Goal: Information Seeking & Learning: Learn about a topic

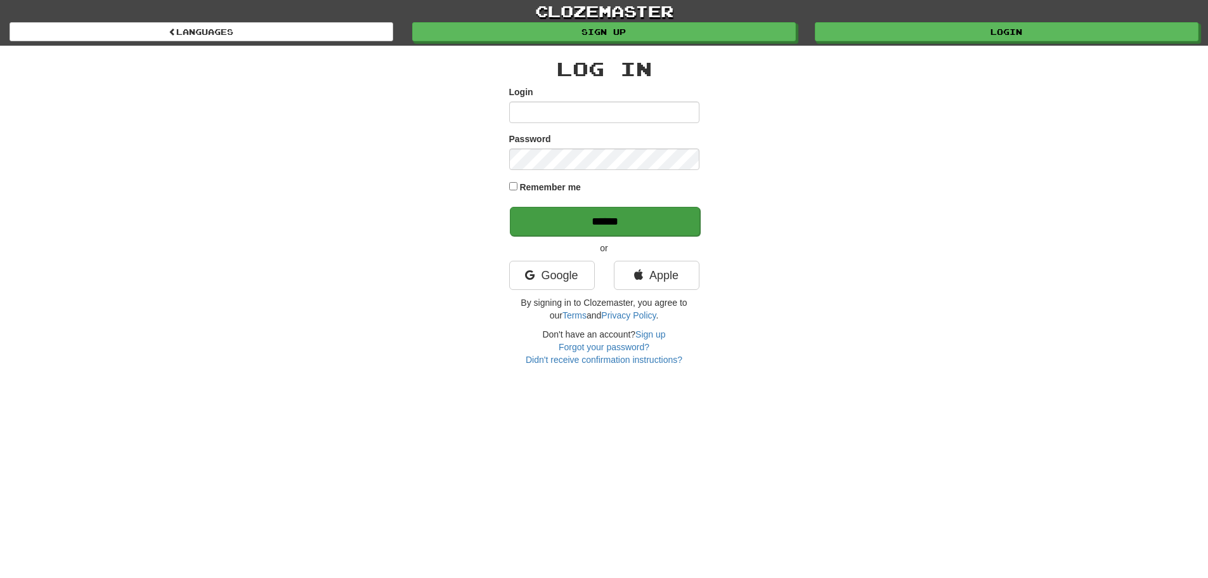
type input "**********"
click at [656, 215] on input "******" at bounding box center [605, 221] width 190 height 29
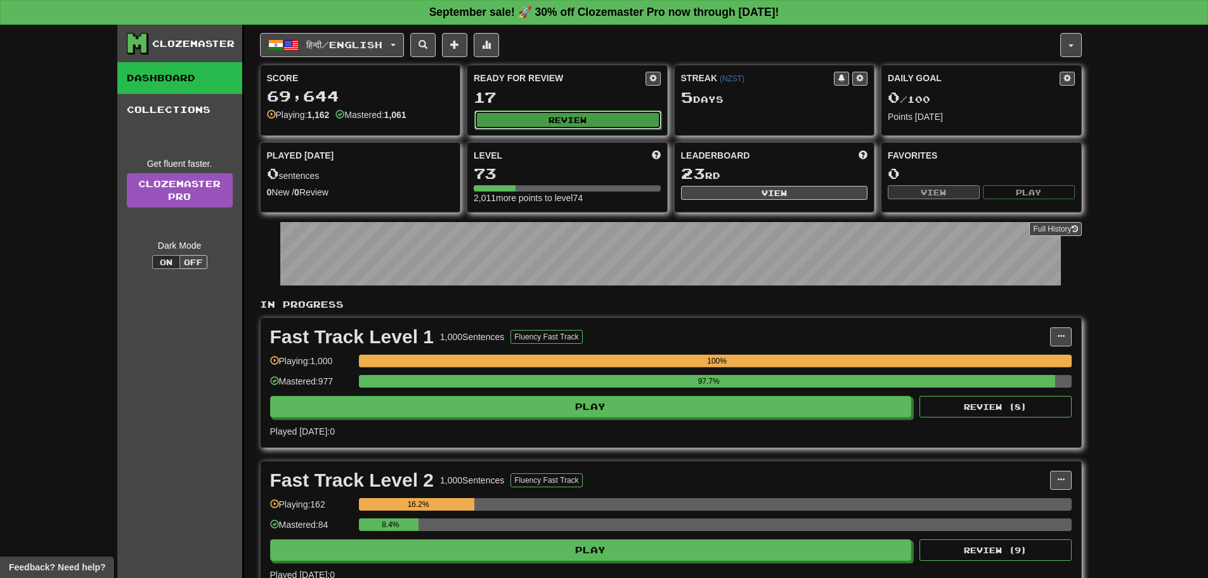
click at [595, 118] on button "Review" at bounding box center [567, 119] width 187 height 19
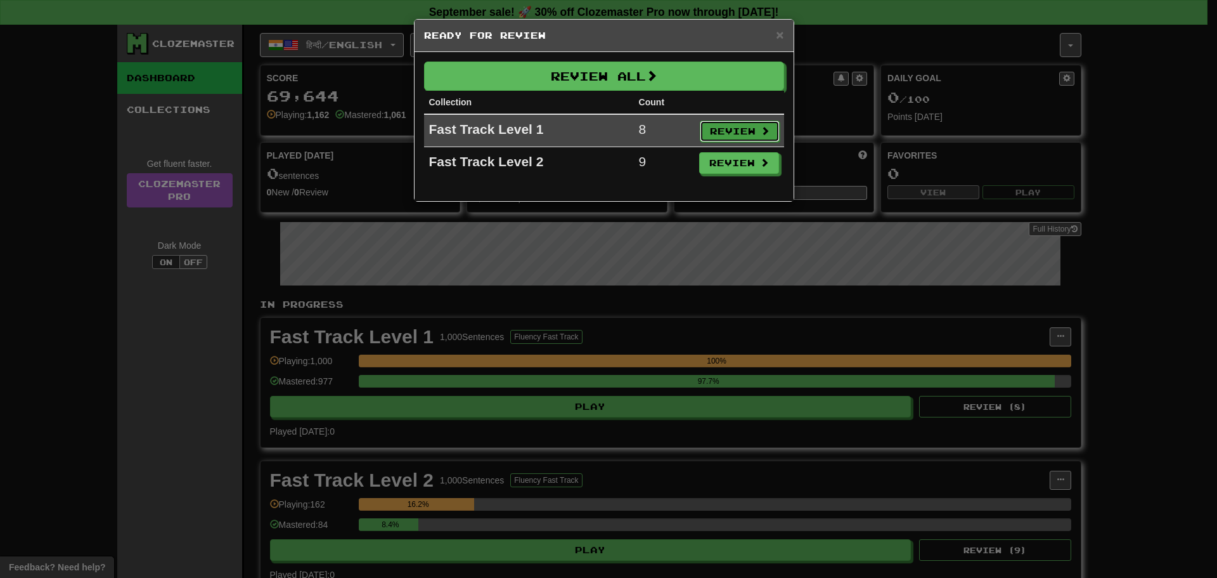
click at [710, 133] on button "Review" at bounding box center [740, 131] width 80 height 22
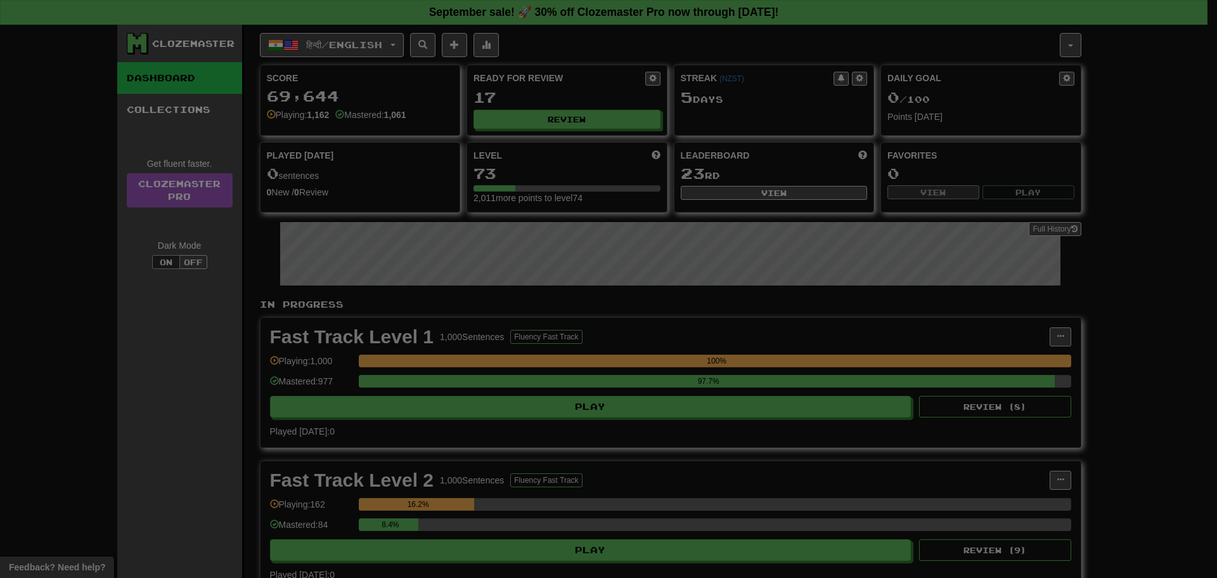
select select "**"
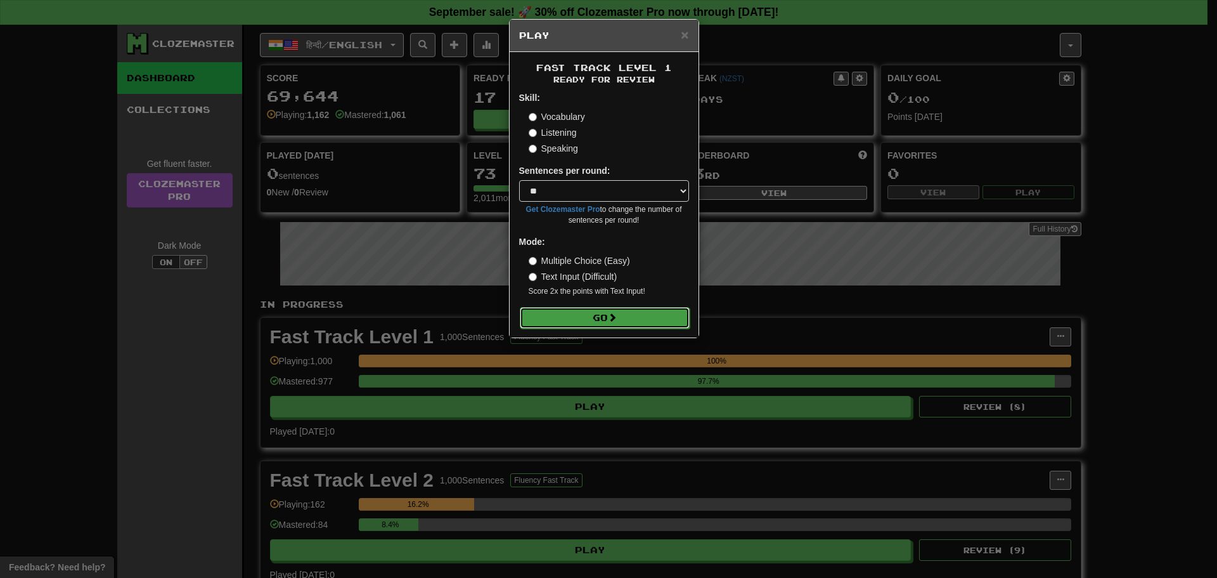
click at [611, 315] on span at bounding box center [612, 317] width 9 height 9
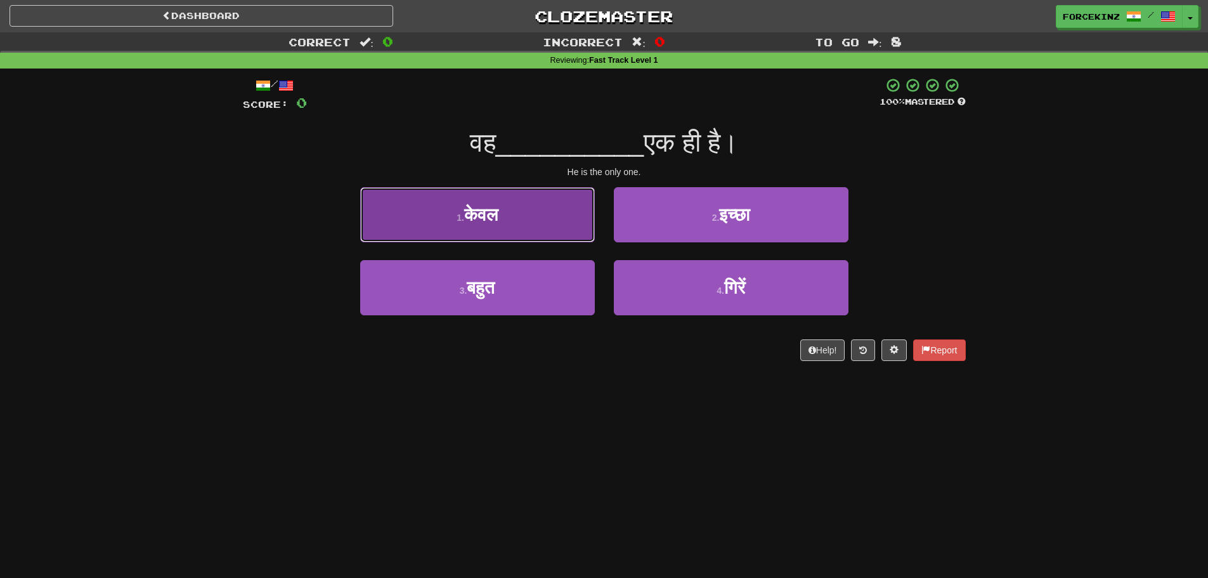
click at [414, 223] on button "1 . केवल" at bounding box center [477, 214] width 235 height 55
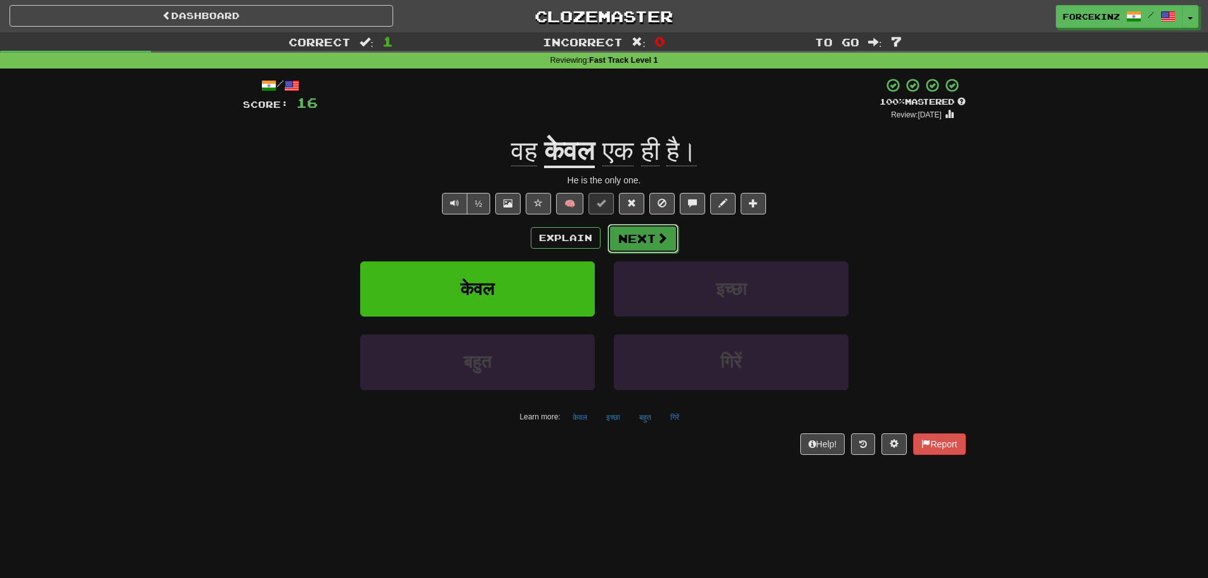
click at [633, 229] on button "Next" at bounding box center [642, 238] width 71 height 29
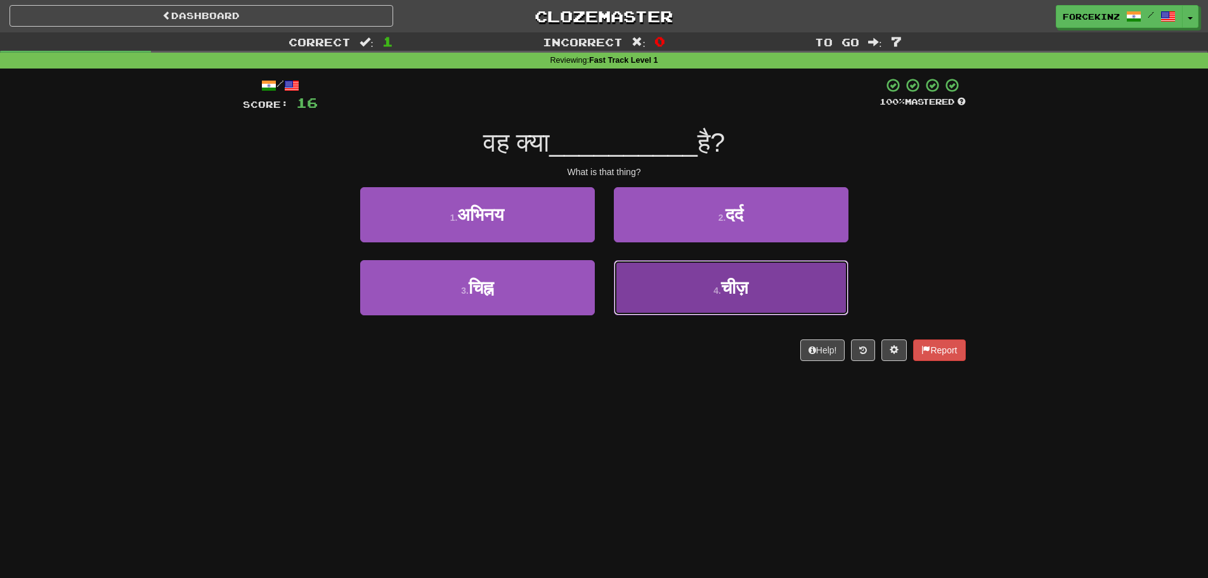
click at [668, 303] on button "4 . चीज़" at bounding box center [731, 287] width 235 height 55
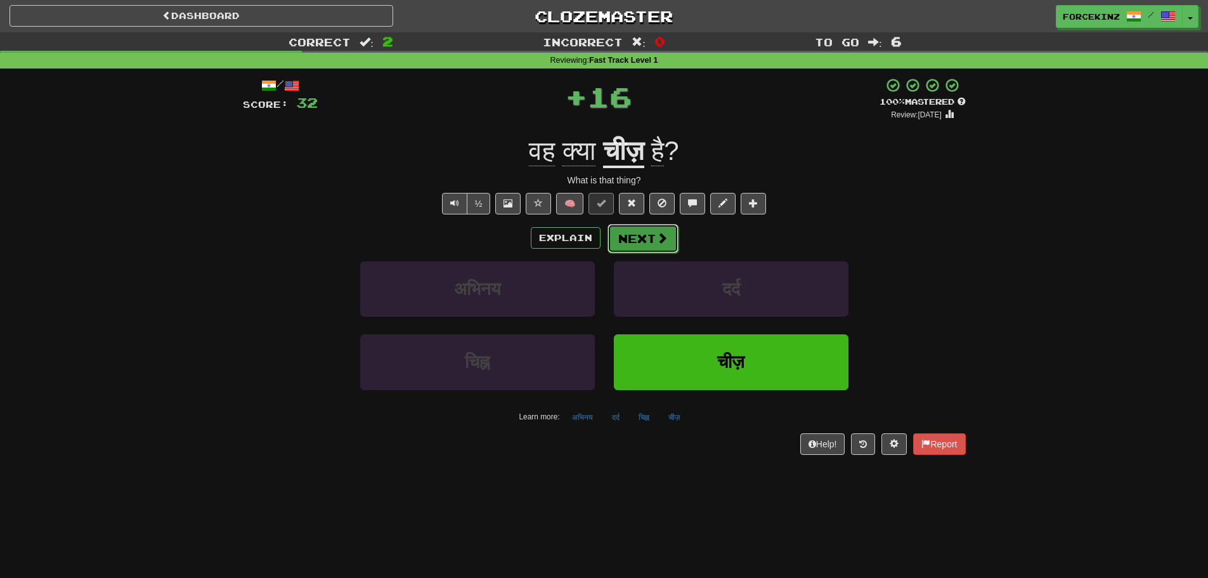
click at [668, 238] on button "Next" at bounding box center [642, 238] width 71 height 29
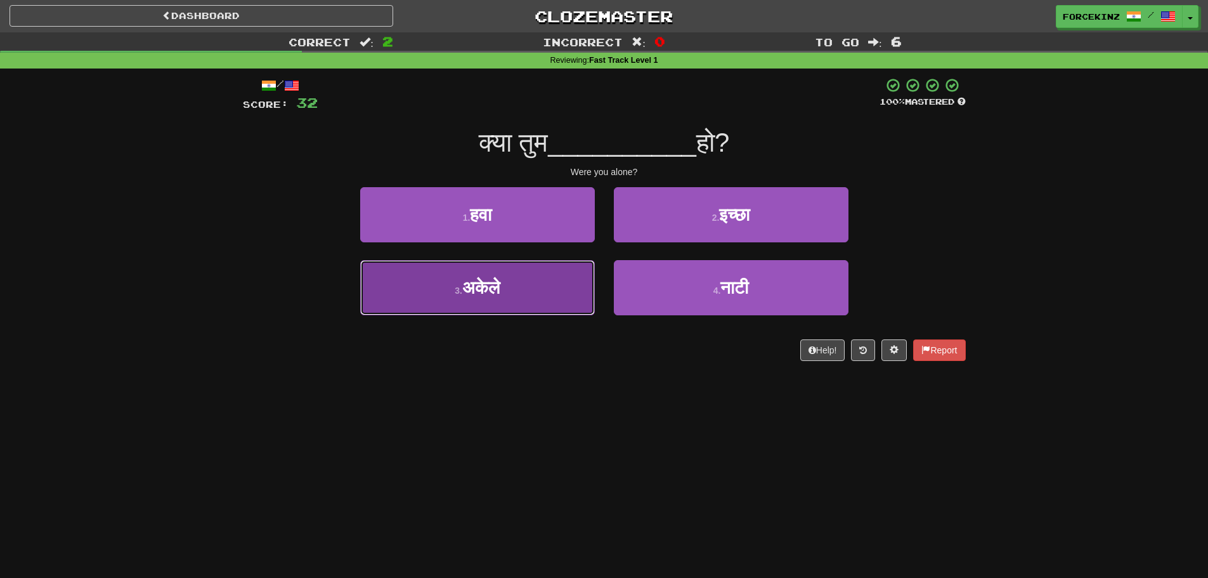
click at [526, 273] on button "3 . अकेले" at bounding box center [477, 287] width 235 height 55
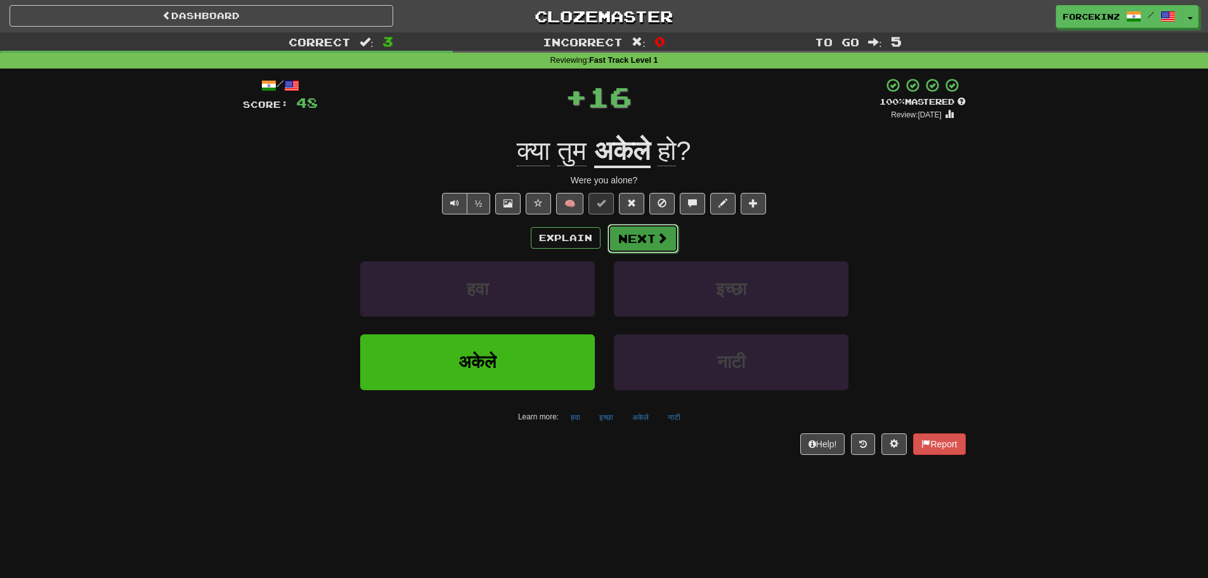
click at [661, 238] on span at bounding box center [661, 237] width 11 height 11
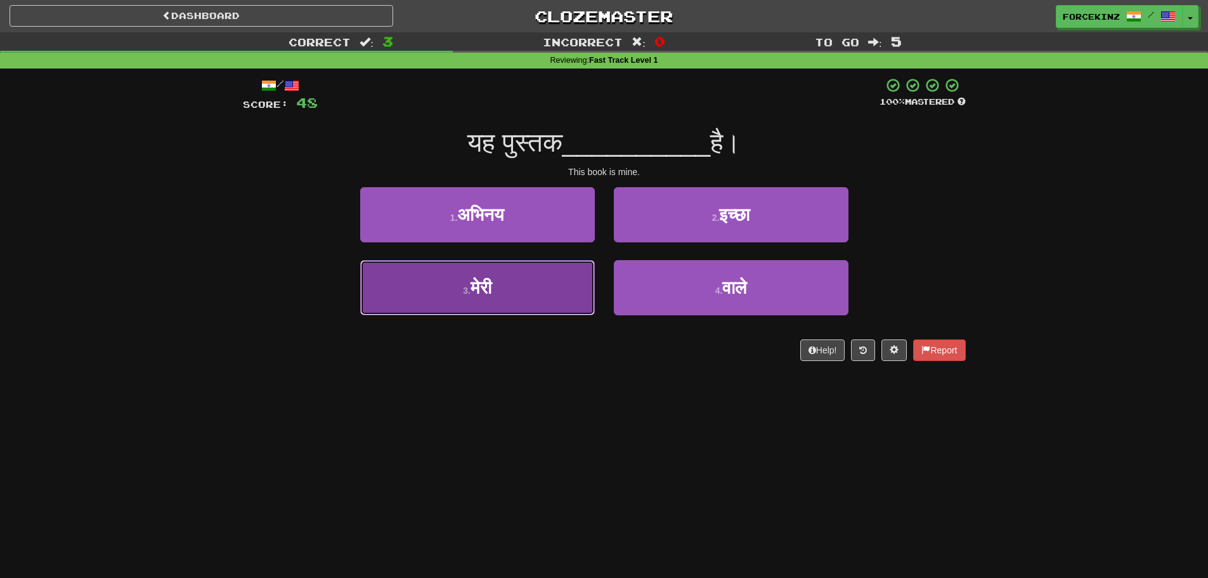
click at [571, 303] on button "3 . मेरी" at bounding box center [477, 287] width 235 height 55
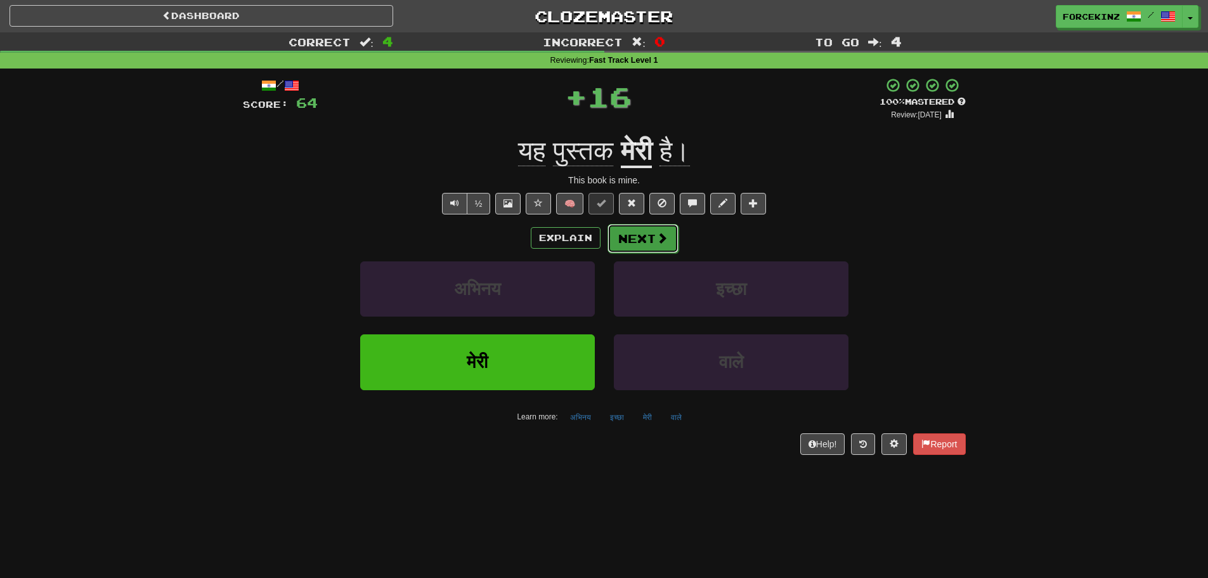
click at [656, 233] on span at bounding box center [661, 237] width 11 height 11
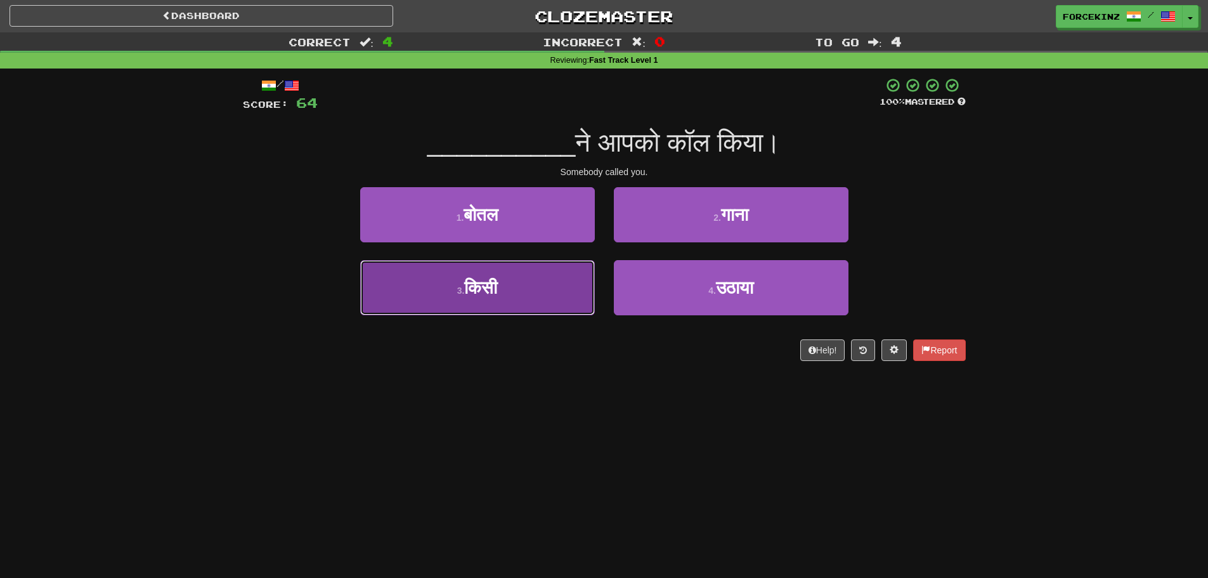
click at [458, 278] on button "3 . किसी" at bounding box center [477, 287] width 235 height 55
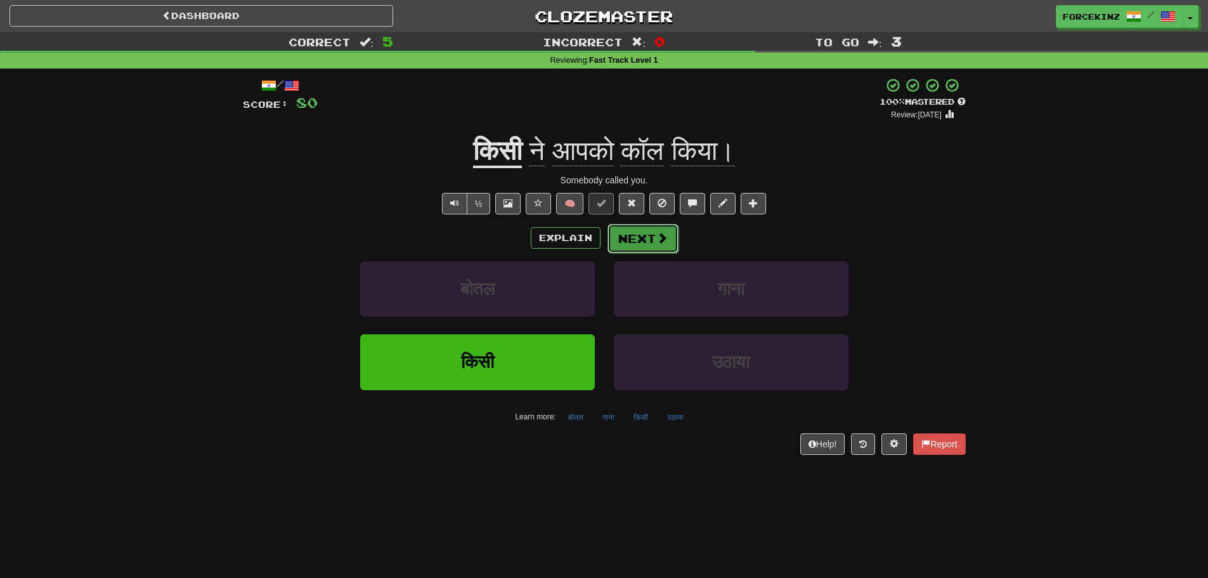
click at [665, 233] on span at bounding box center [661, 237] width 11 height 11
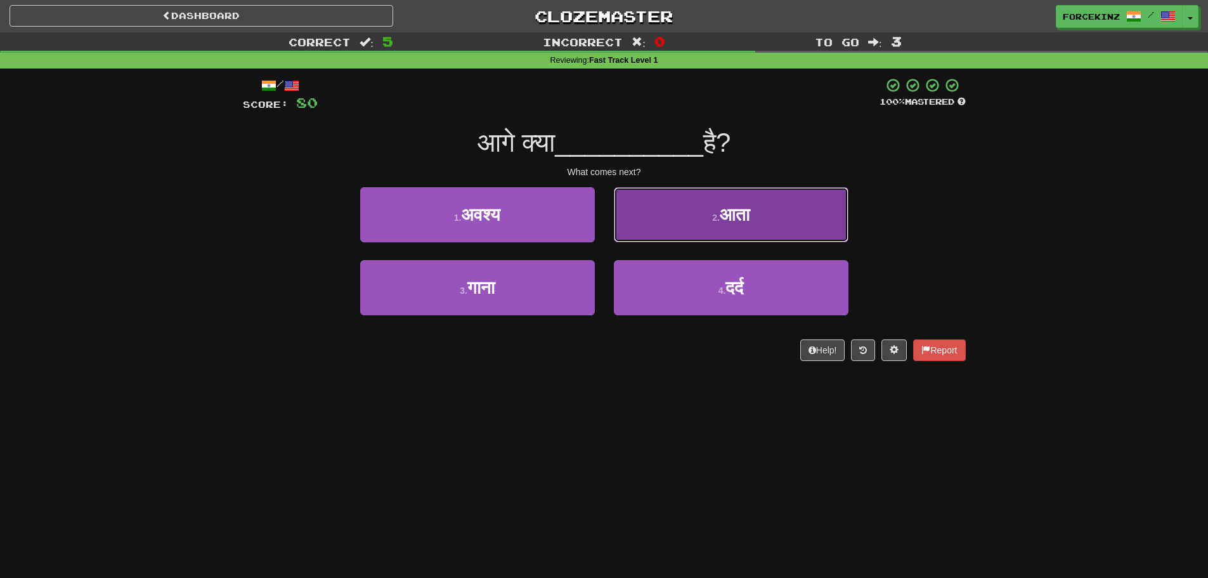
click at [663, 226] on button "2 . आता" at bounding box center [731, 214] width 235 height 55
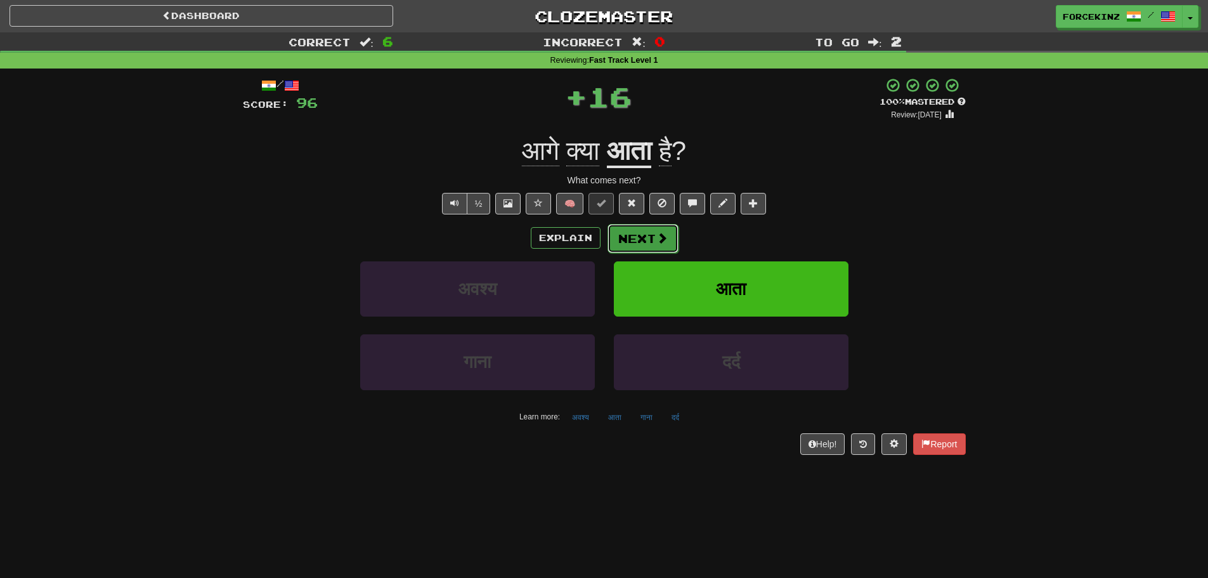
click at [660, 240] on span at bounding box center [661, 237] width 11 height 11
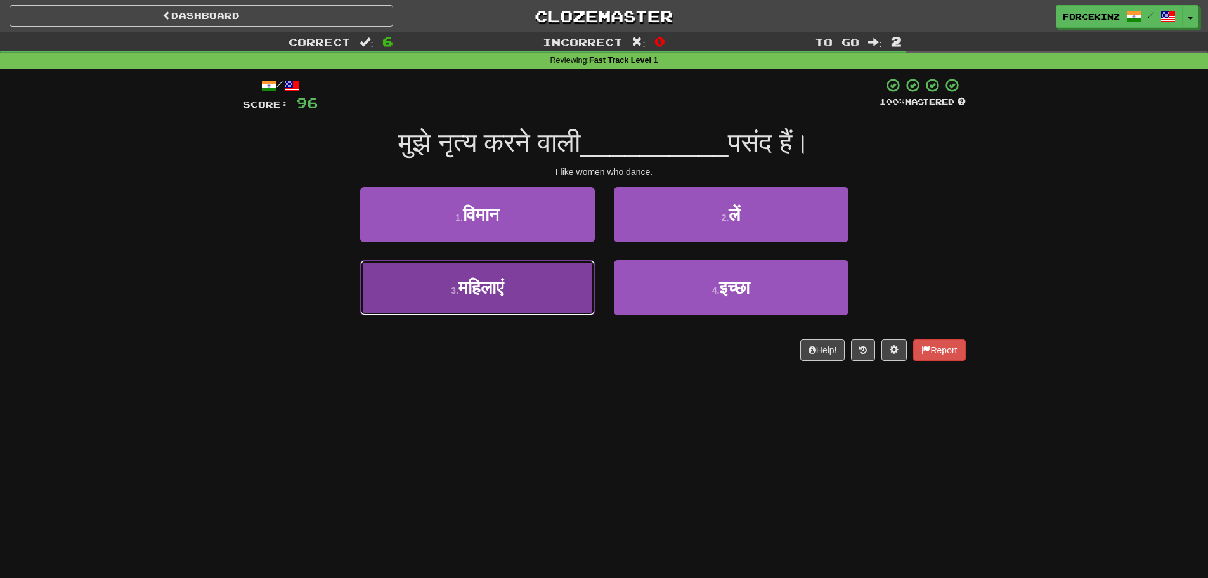
click at [530, 304] on button "3 . महिलाएं" at bounding box center [477, 287] width 235 height 55
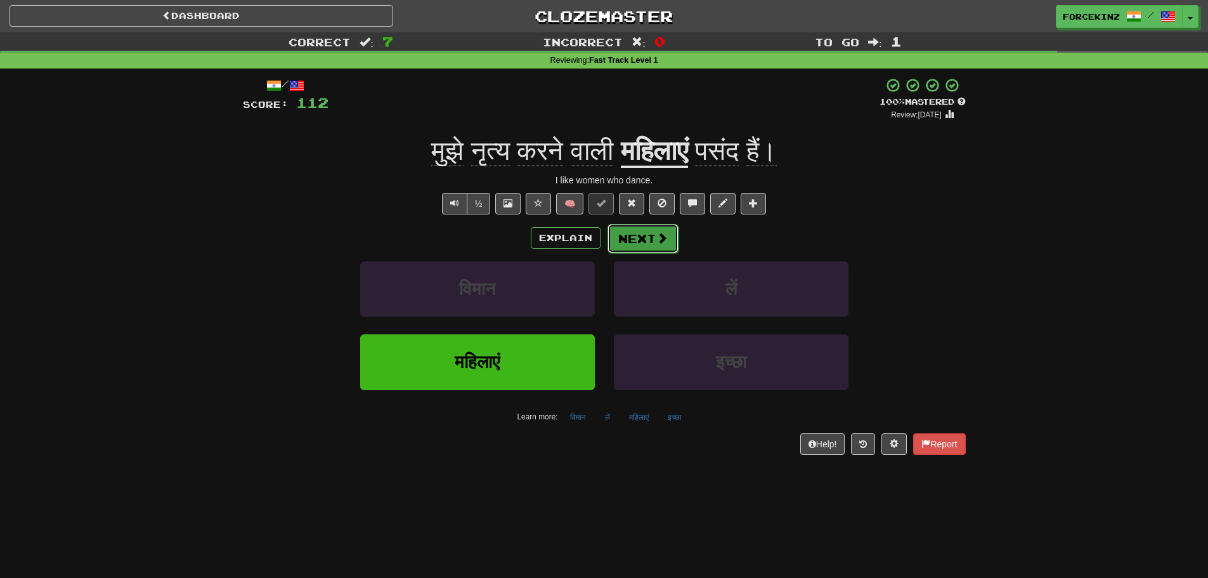
click at [654, 235] on button "Next" at bounding box center [642, 238] width 71 height 29
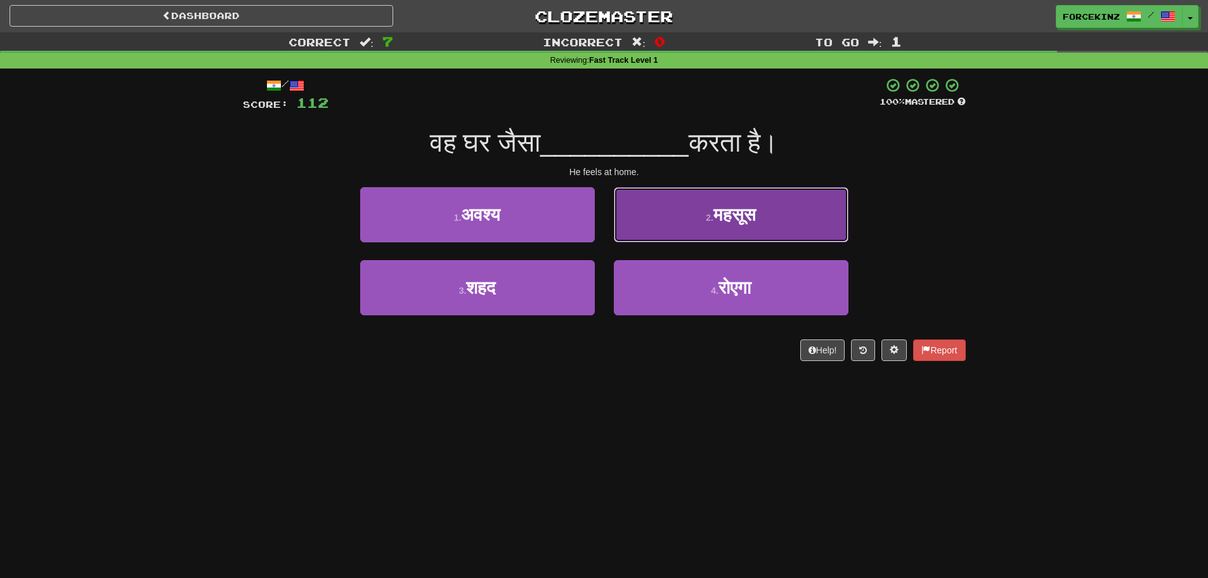
click at [695, 214] on button "2 . महसूस" at bounding box center [731, 214] width 235 height 55
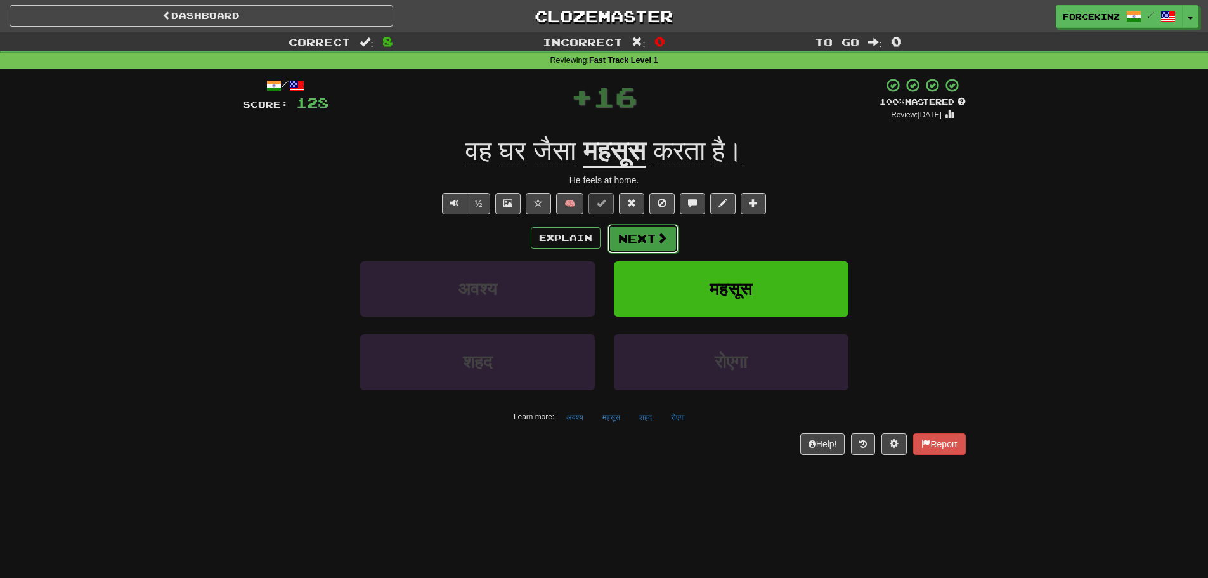
click at [658, 230] on button "Next" at bounding box center [642, 238] width 71 height 29
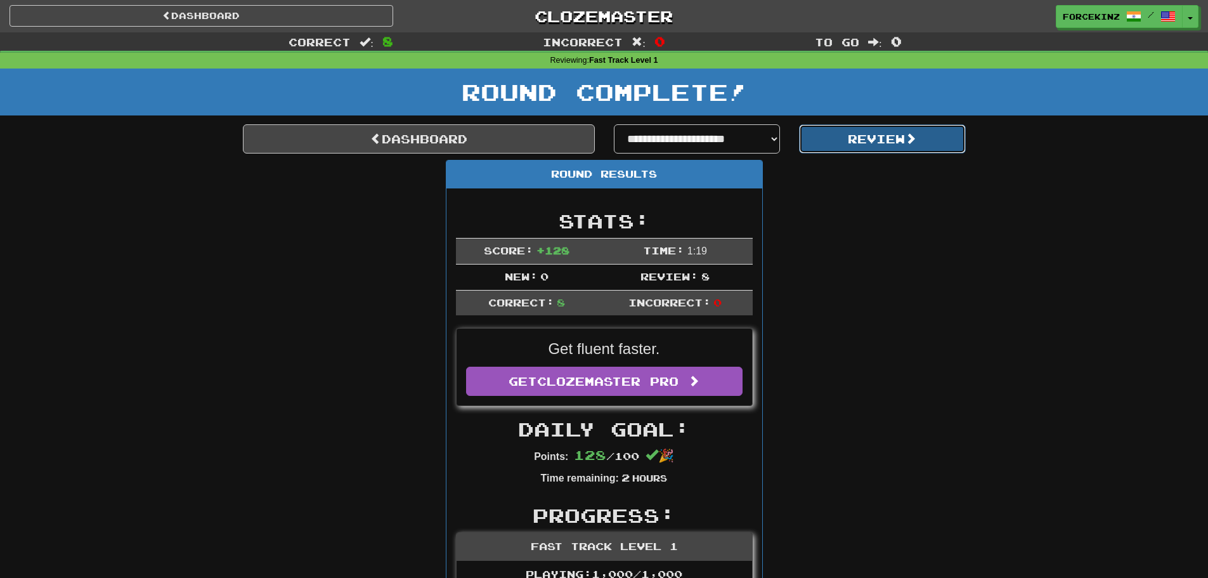
click at [860, 144] on button "Review" at bounding box center [882, 138] width 167 height 29
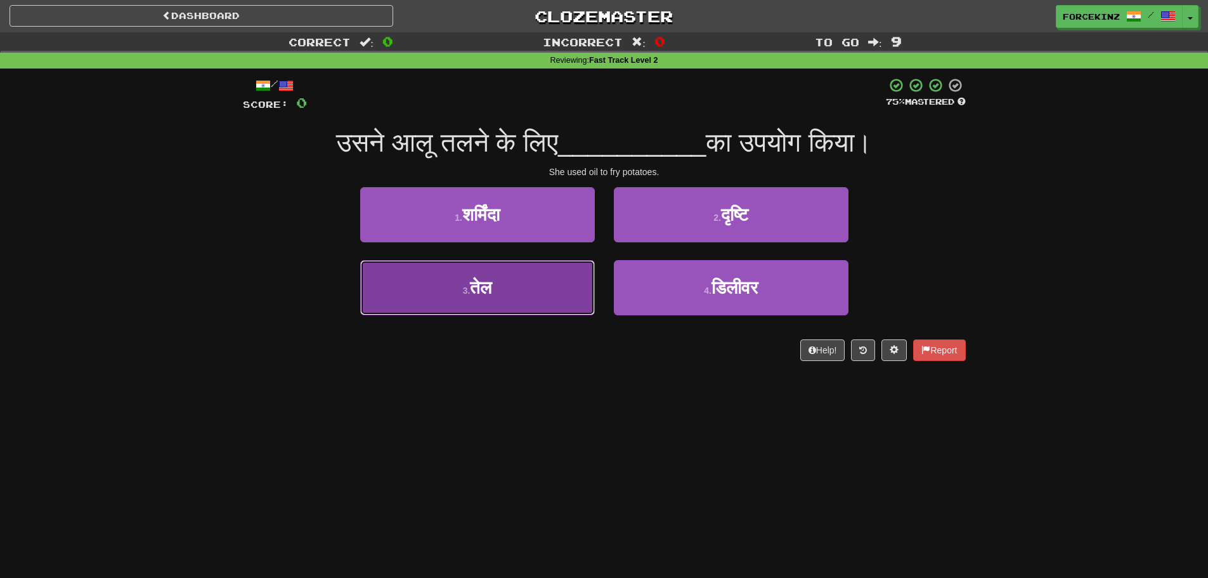
click at [383, 304] on button "3 . तेल" at bounding box center [477, 287] width 235 height 55
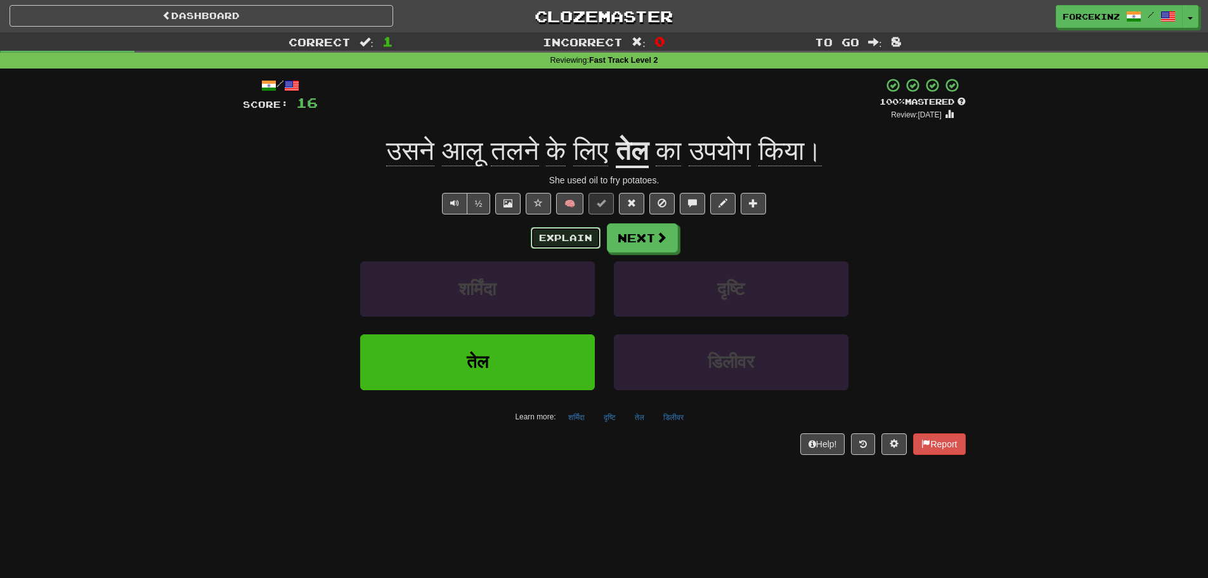
click at [549, 238] on button "Explain" at bounding box center [566, 238] width 70 height 22
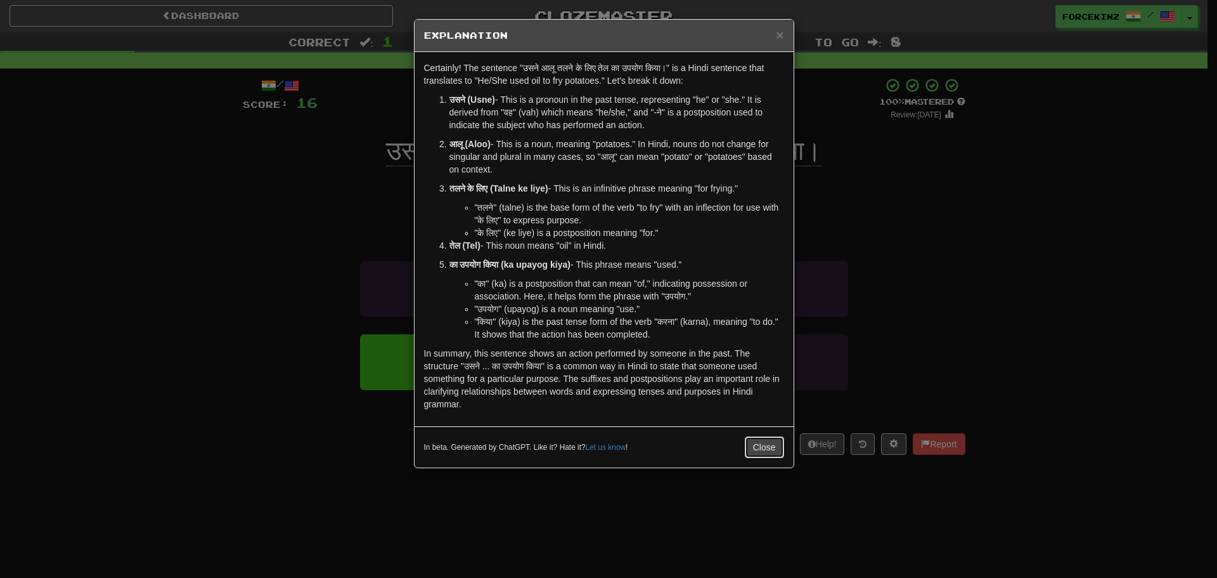
click at [762, 443] on button "Close" at bounding box center [764, 447] width 39 height 22
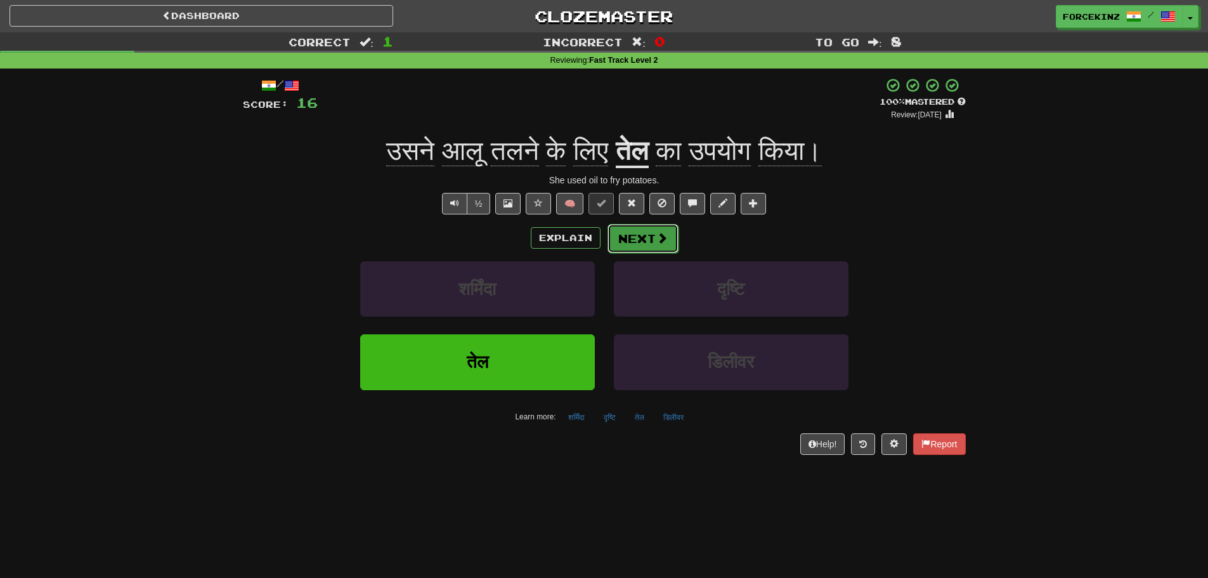
click at [651, 239] on button "Next" at bounding box center [642, 238] width 71 height 29
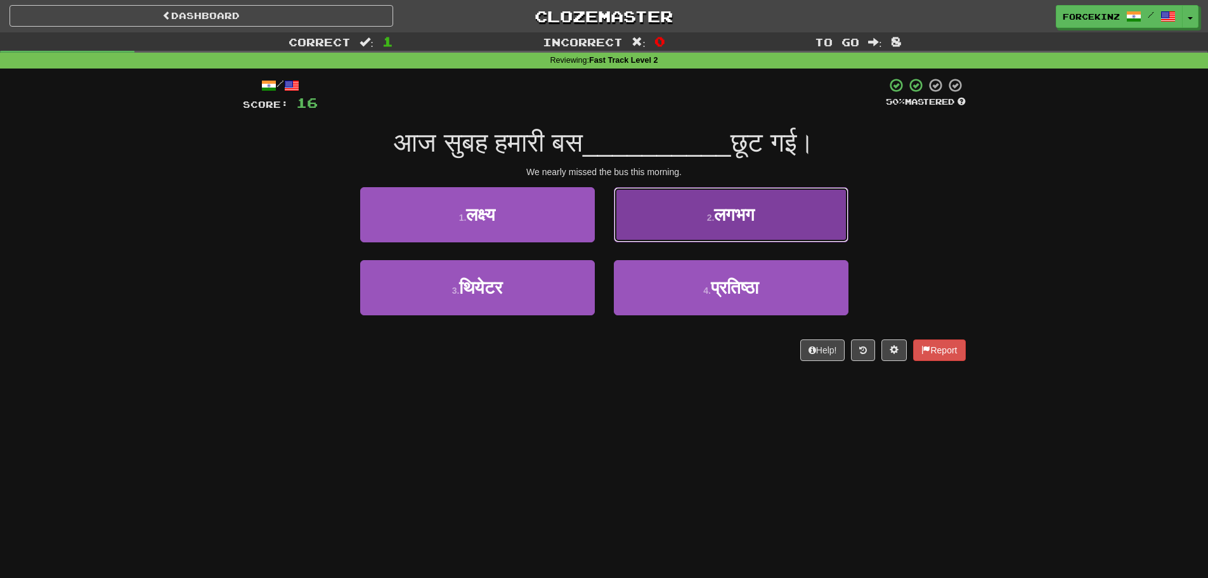
click at [641, 220] on button "2 . लगभग" at bounding box center [731, 214] width 235 height 55
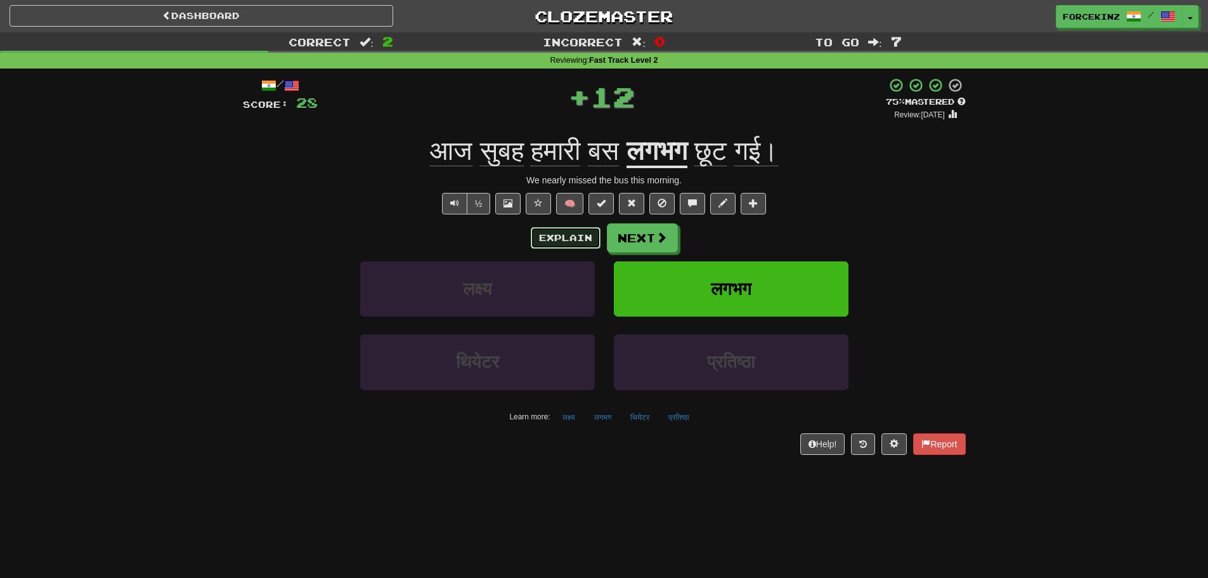
click at [567, 237] on button "Explain" at bounding box center [566, 238] width 70 height 22
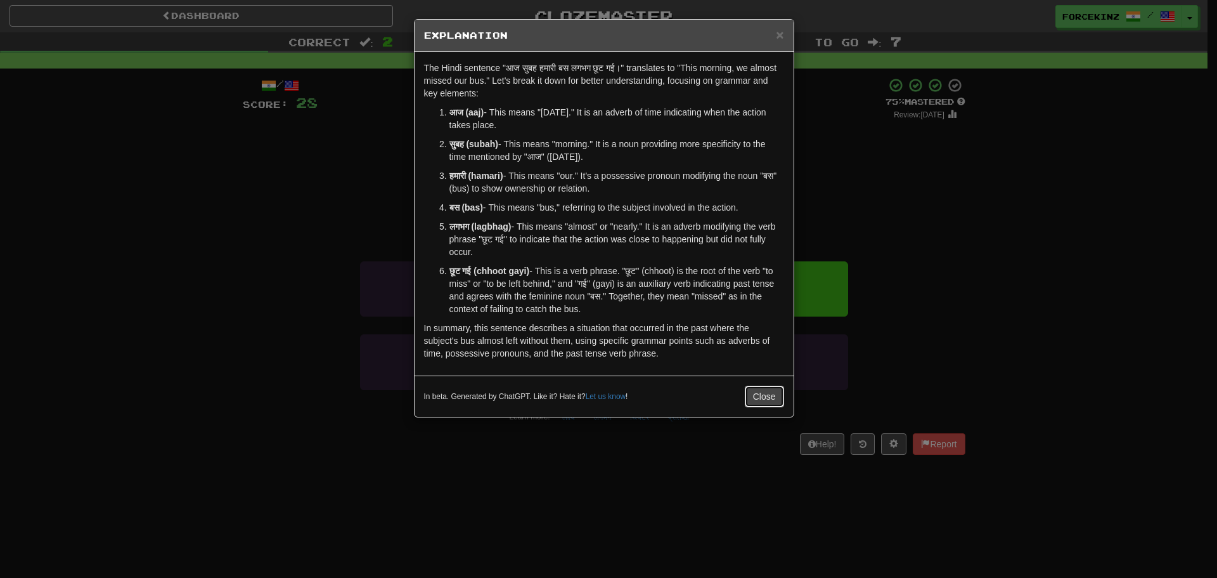
click at [760, 388] on button "Close" at bounding box center [764, 397] width 39 height 22
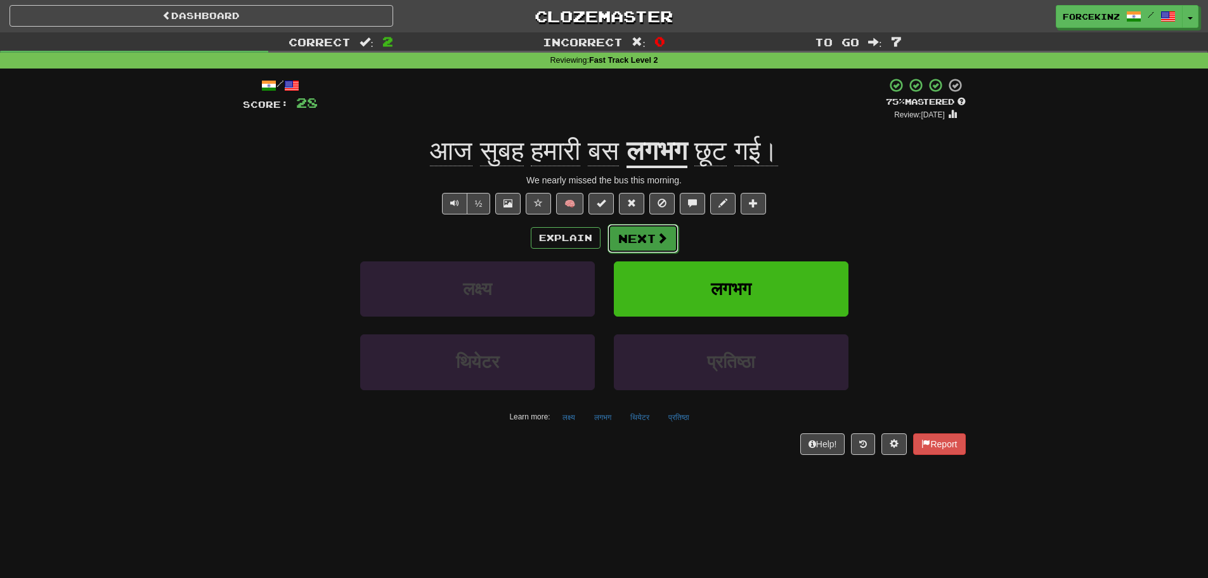
click at [660, 236] on span at bounding box center [661, 237] width 11 height 11
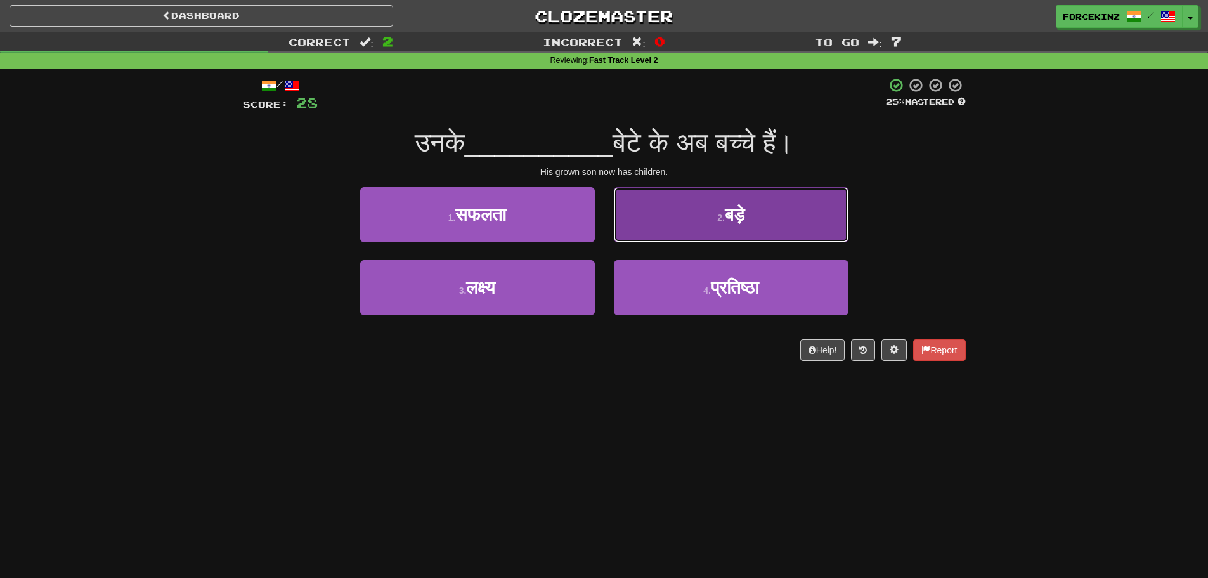
click at [652, 227] on button "2 . बड़े" at bounding box center [731, 214] width 235 height 55
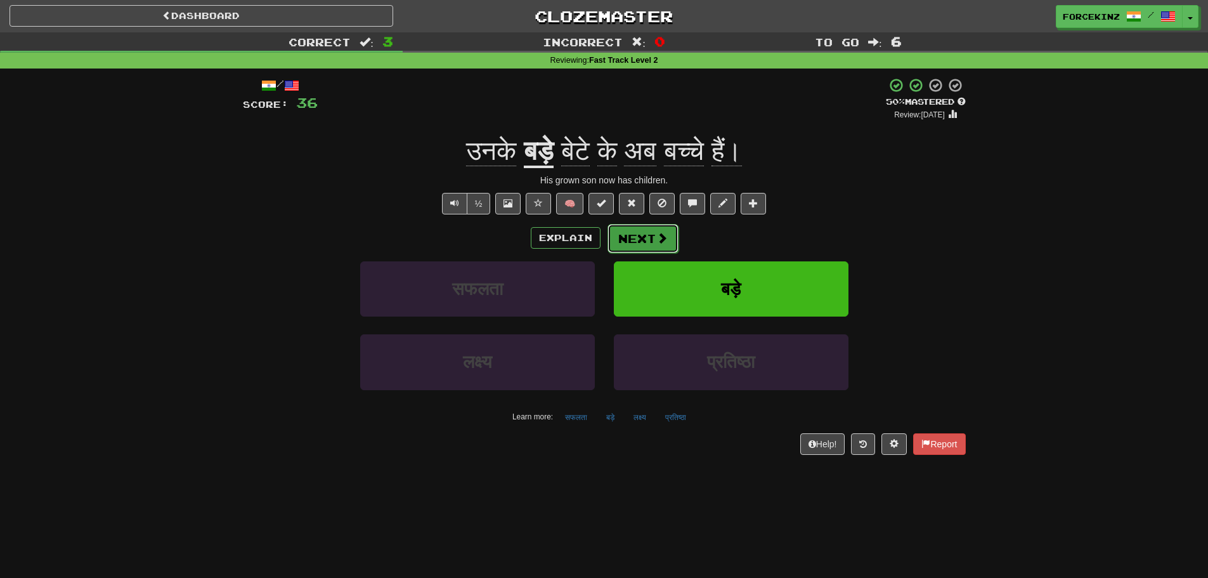
click at [672, 238] on button "Next" at bounding box center [642, 238] width 71 height 29
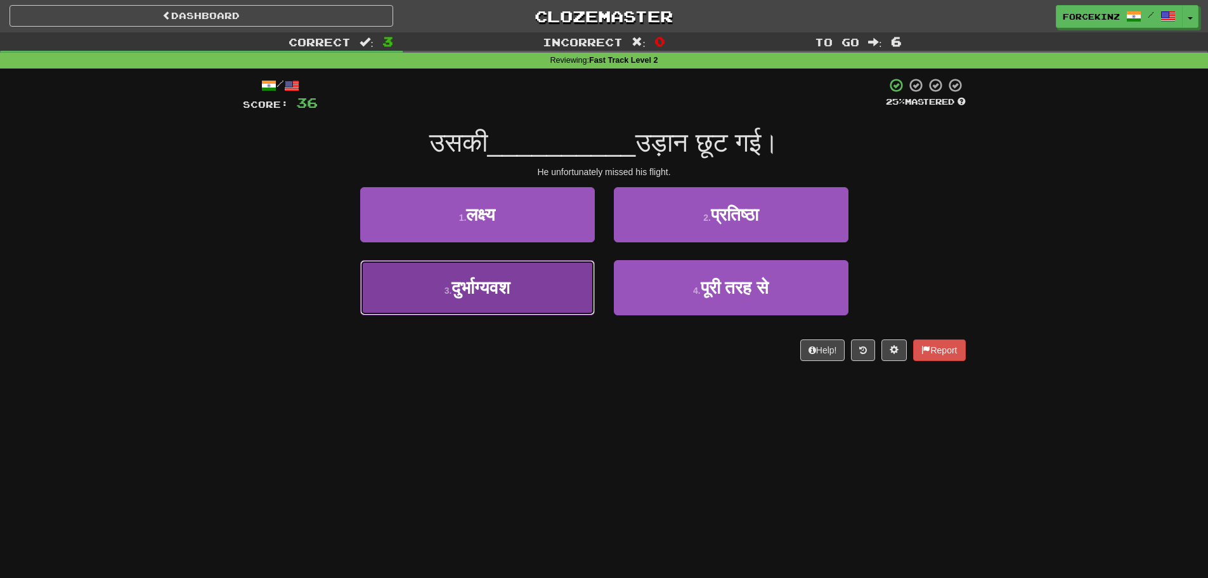
click at [498, 311] on button "3 . दुर्भाग्यवश" at bounding box center [477, 287] width 235 height 55
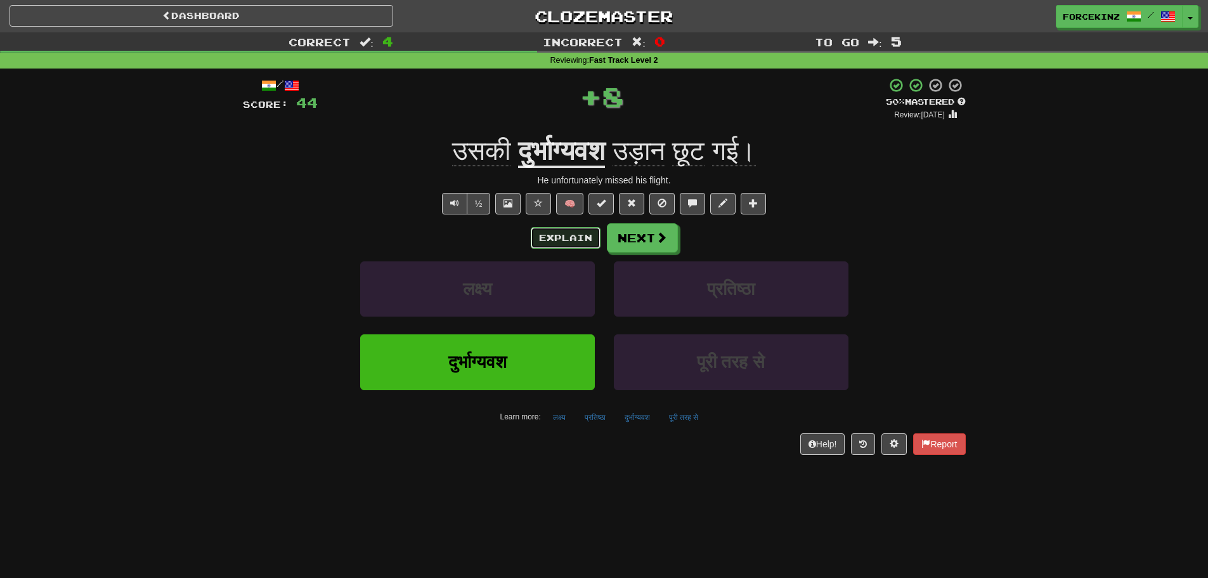
click at [548, 242] on button "Explain" at bounding box center [566, 238] width 70 height 22
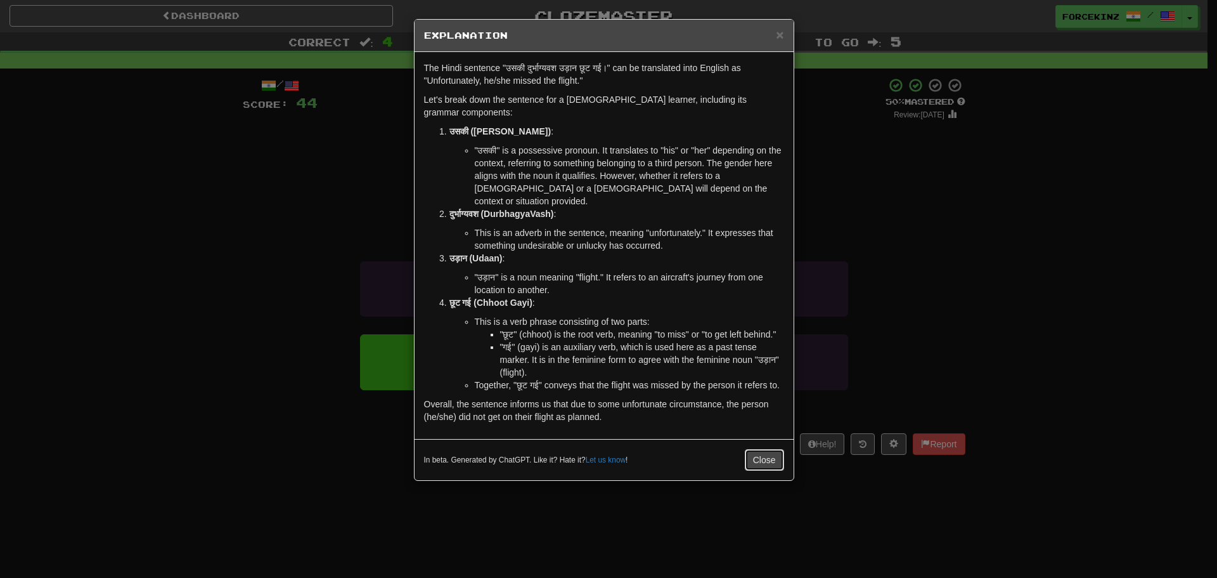
click at [761, 449] on button "Close" at bounding box center [764, 460] width 39 height 22
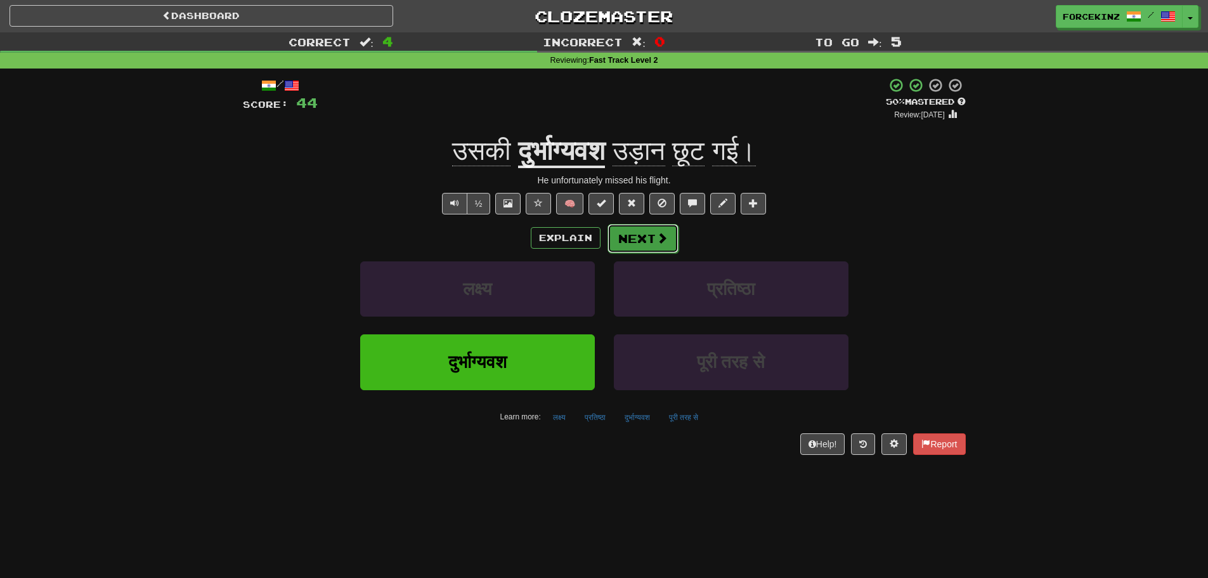
click at [653, 237] on button "Next" at bounding box center [642, 238] width 71 height 29
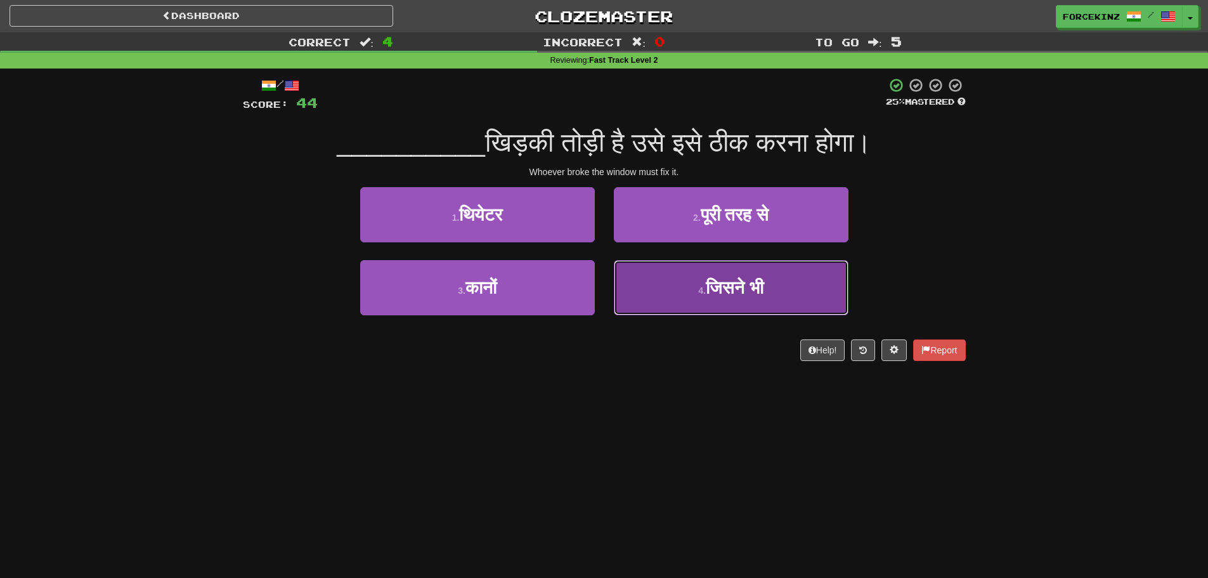
click at [692, 297] on button "4 . जिसने भी" at bounding box center [731, 287] width 235 height 55
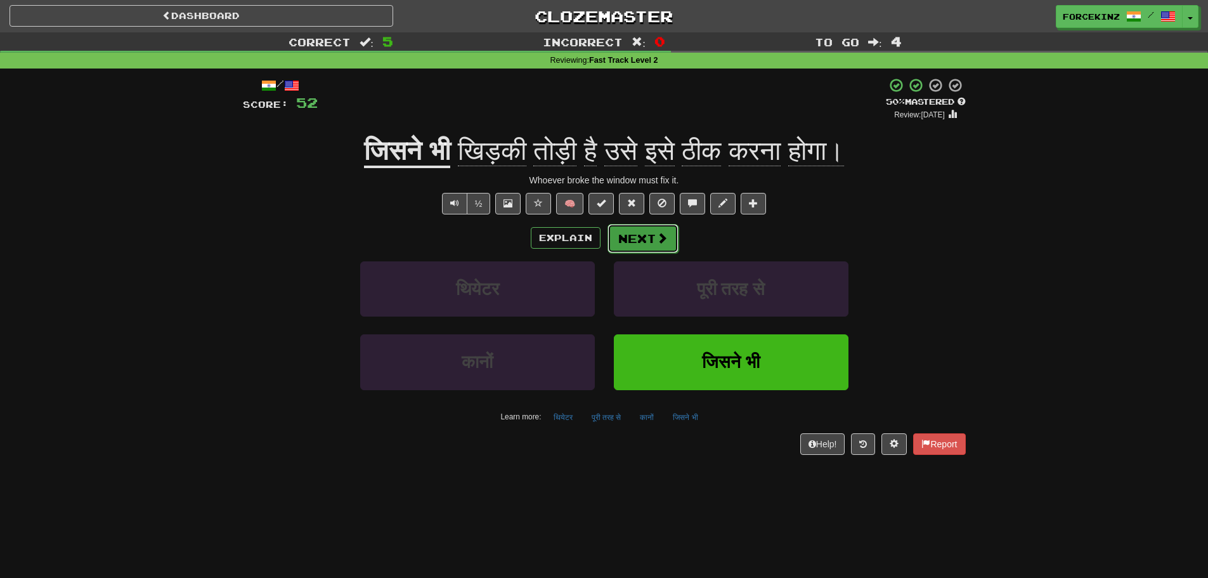
click at [644, 239] on button "Next" at bounding box center [642, 238] width 71 height 29
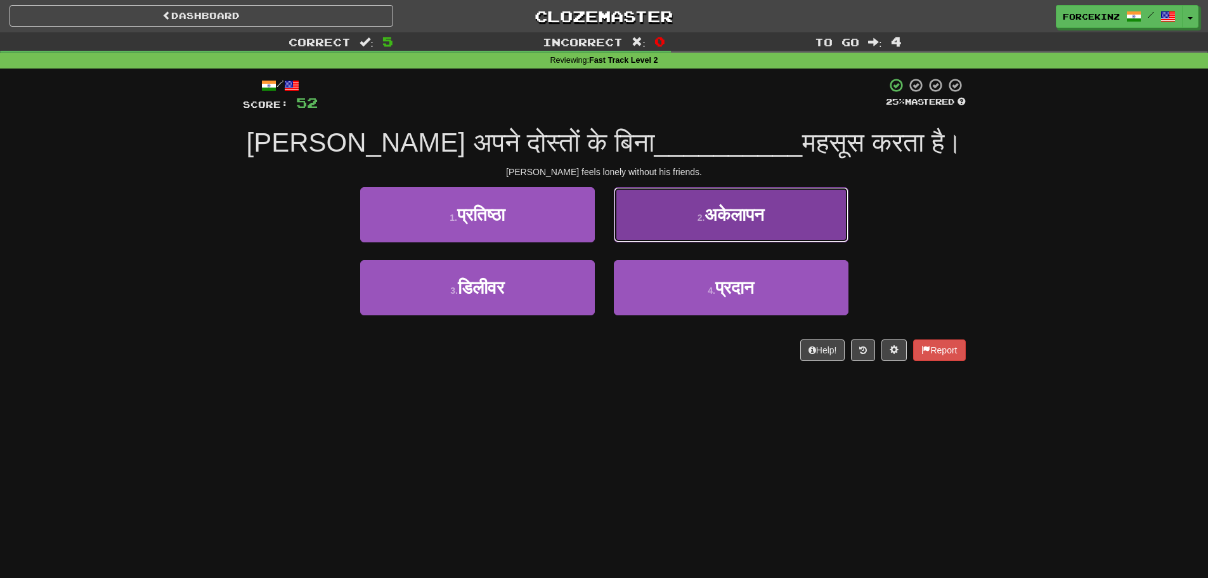
click at [696, 231] on button "2 . अकेलापन" at bounding box center [731, 214] width 235 height 55
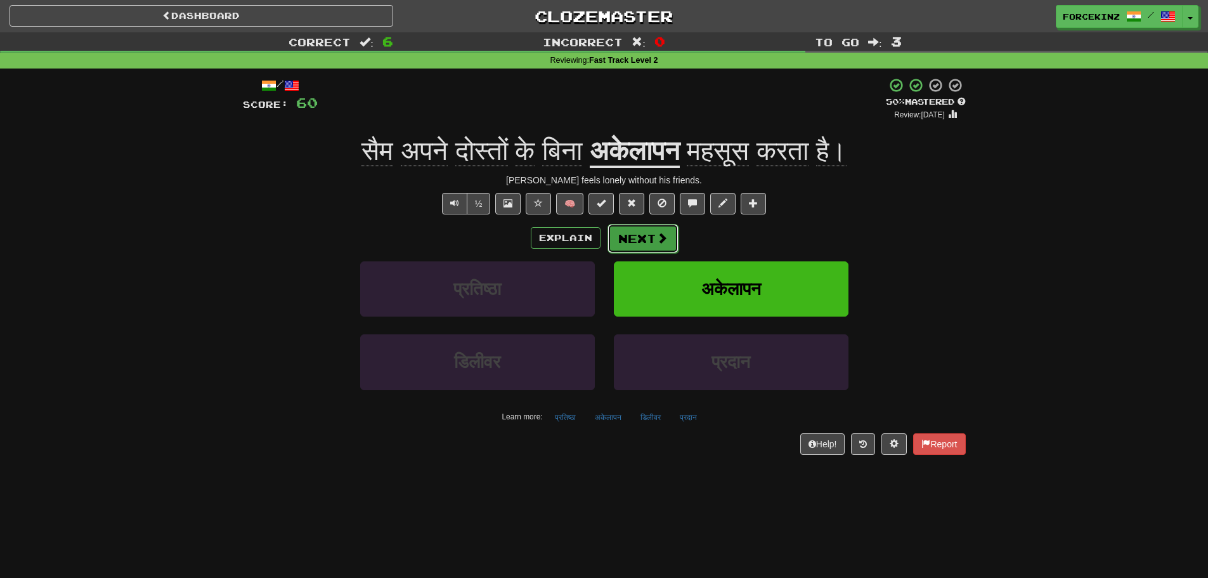
click at [663, 237] on span at bounding box center [661, 237] width 11 height 11
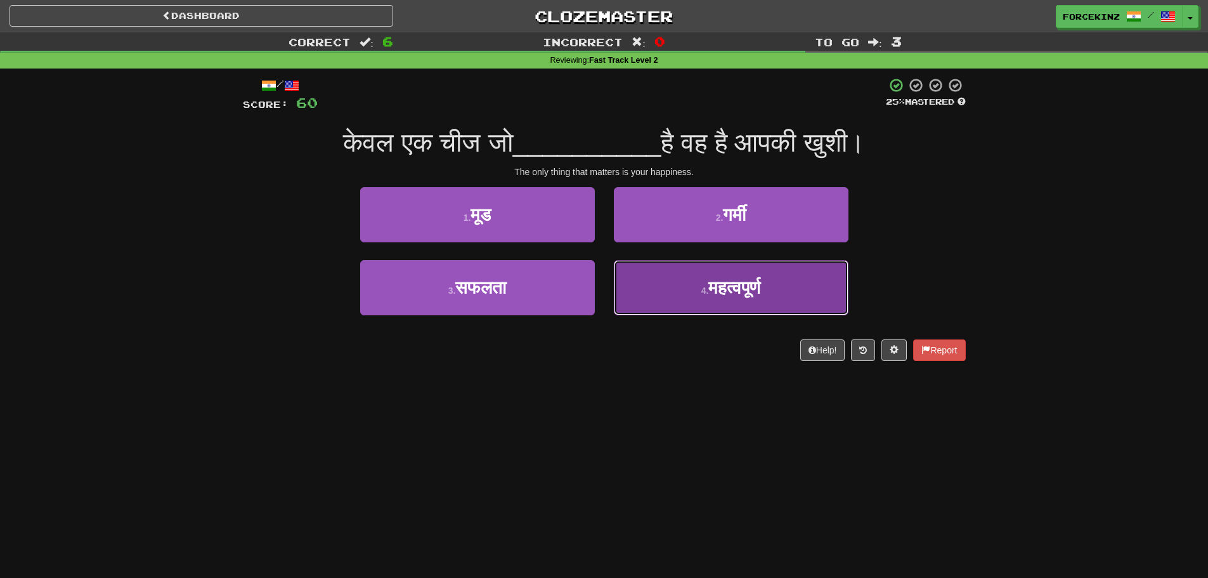
click at [713, 301] on button "4 . महत्वपूर्ण" at bounding box center [731, 287] width 235 height 55
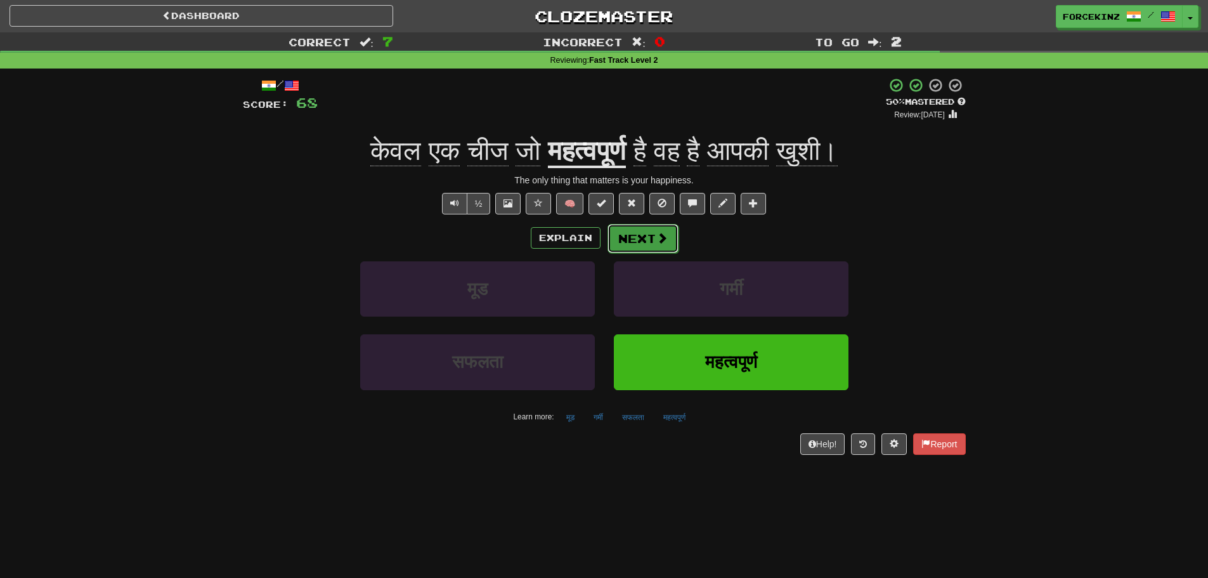
click at [662, 239] on span at bounding box center [661, 237] width 11 height 11
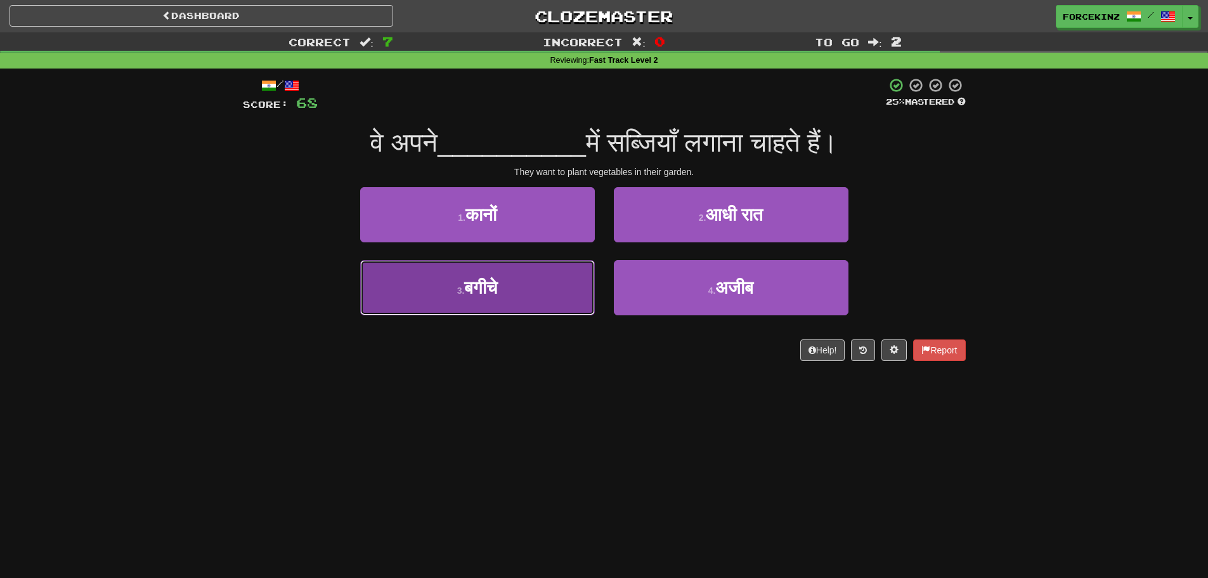
click at [488, 301] on button "3 . बगीचे" at bounding box center [477, 287] width 235 height 55
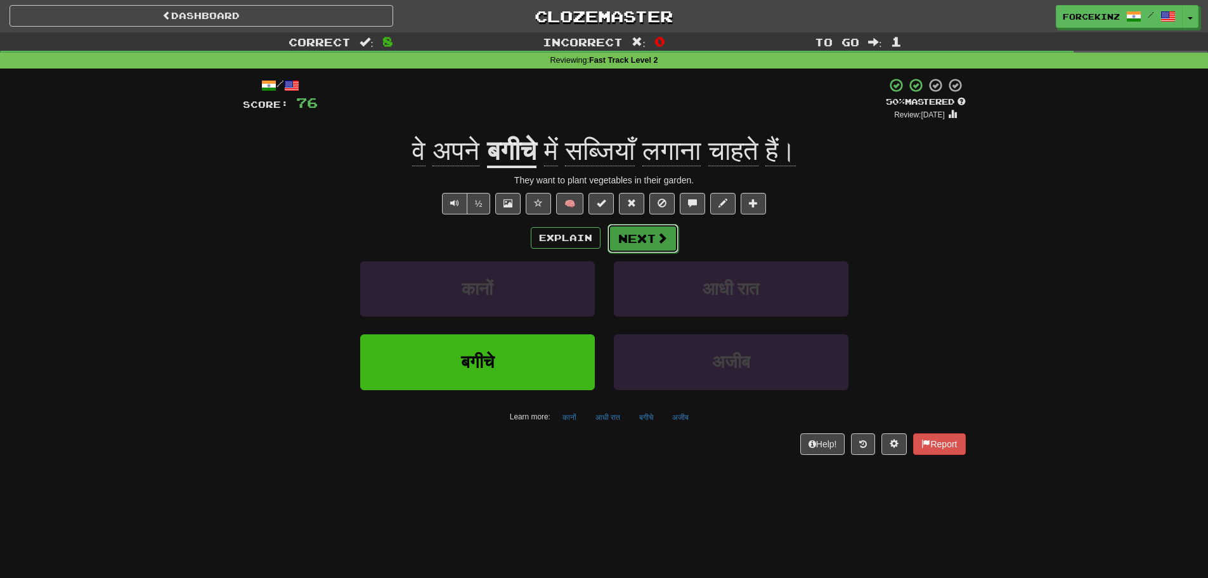
click at [661, 237] on span at bounding box center [661, 237] width 11 height 11
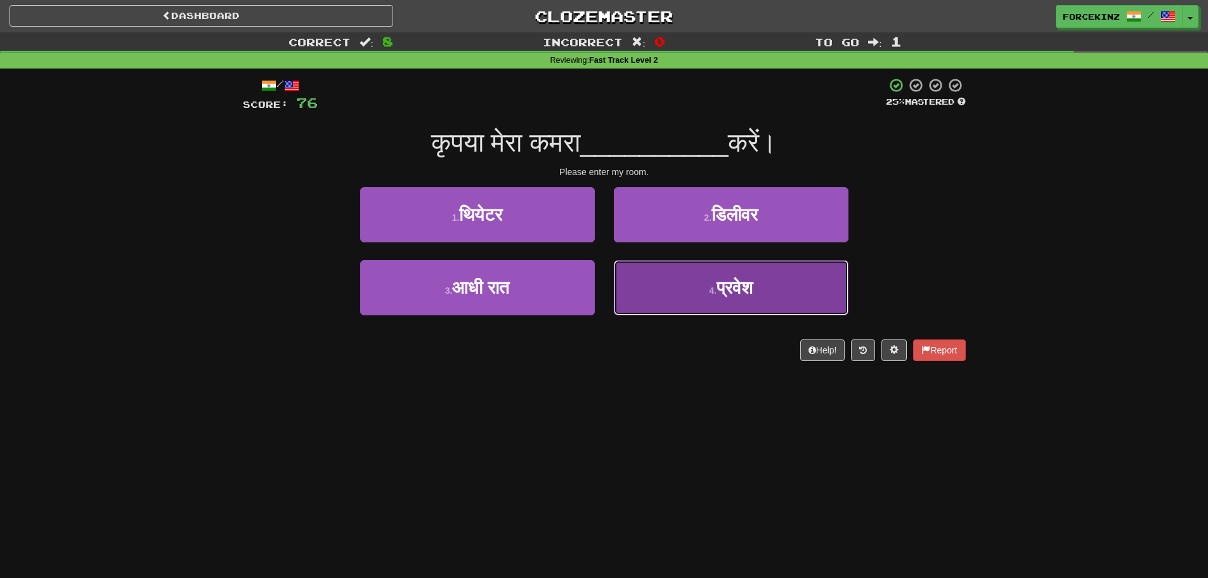
click at [725, 303] on button "4 . प्रवेश" at bounding box center [731, 287] width 235 height 55
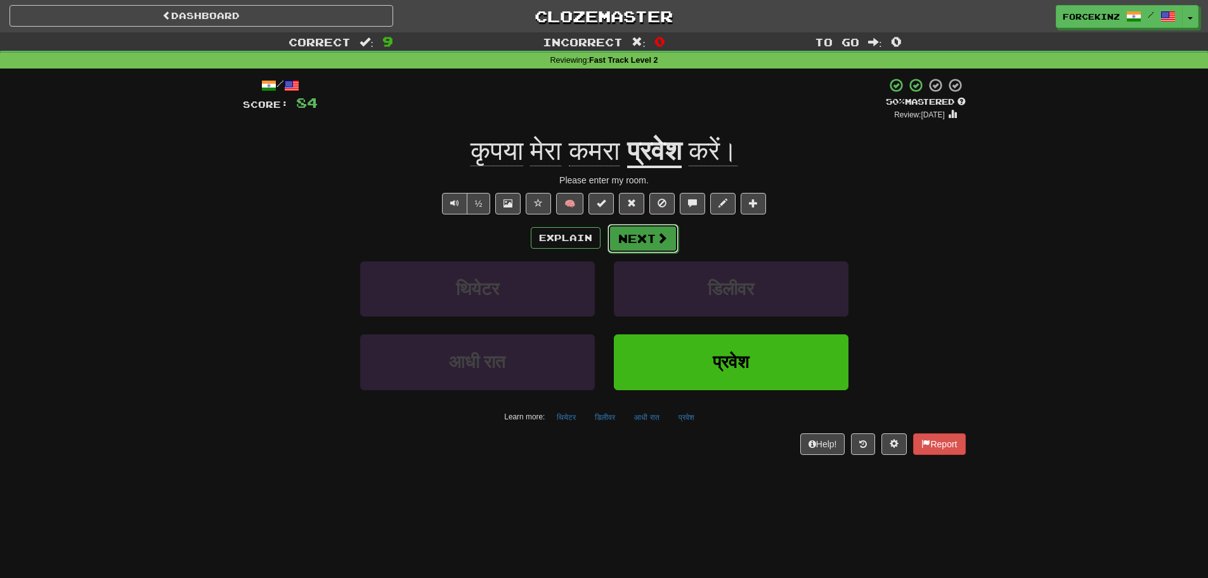
click at [657, 234] on span at bounding box center [661, 237] width 11 height 11
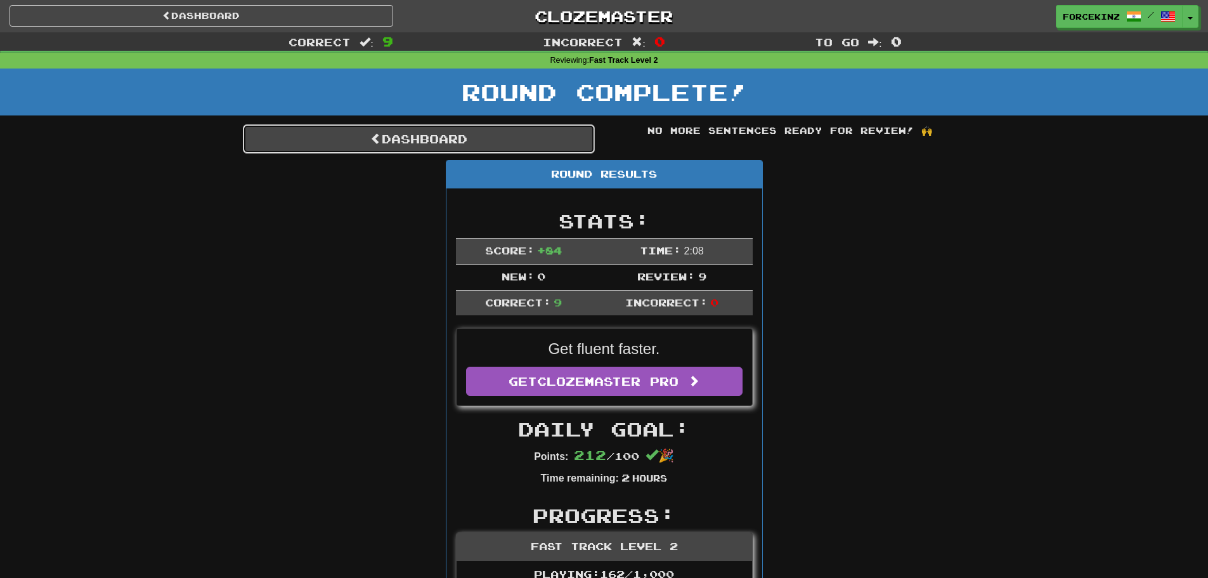
click at [431, 141] on link "Dashboard" at bounding box center [419, 138] width 352 height 29
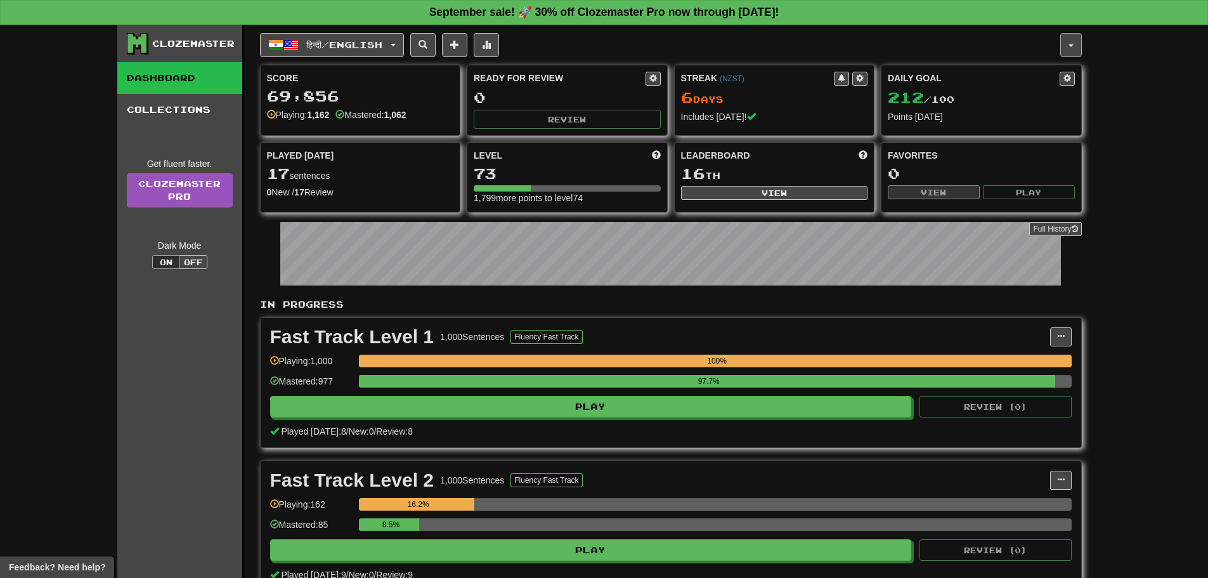
click at [1072, 48] on button "button" at bounding box center [1071, 45] width 22 height 24
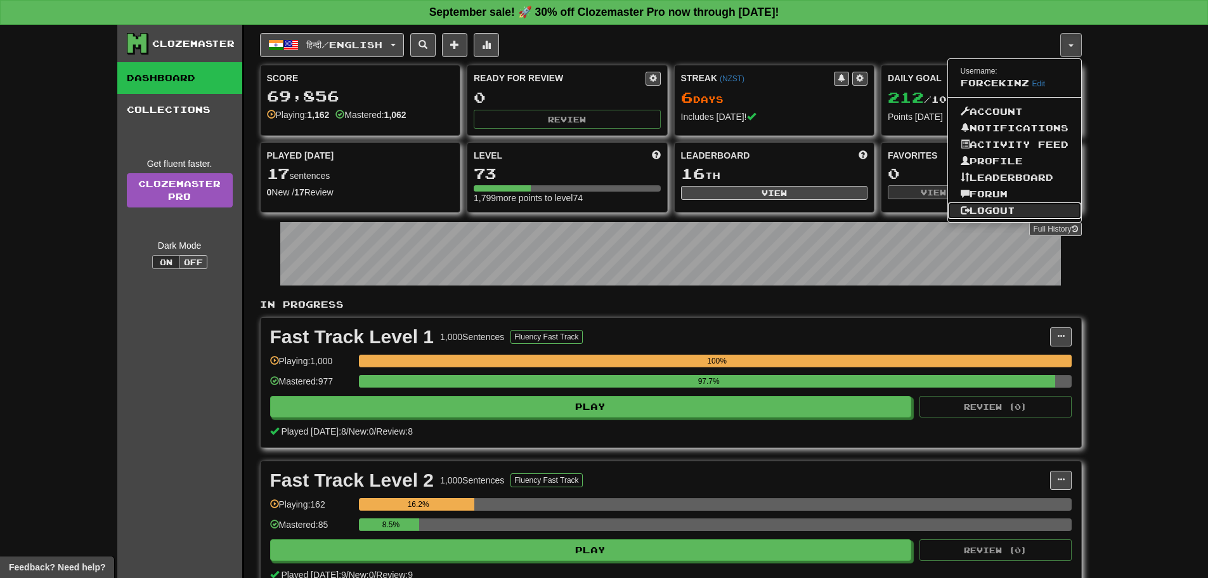
click at [1015, 207] on link "Logout" at bounding box center [1014, 210] width 133 height 16
